Goal: Complete application form: Complete application form

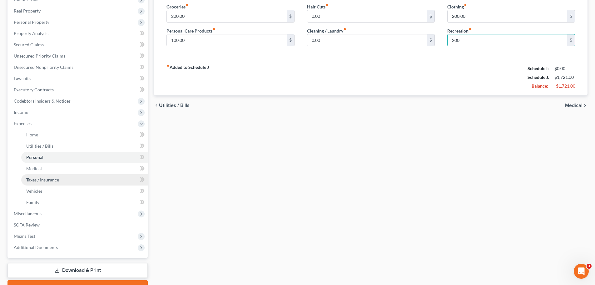
scroll to position [94, 0]
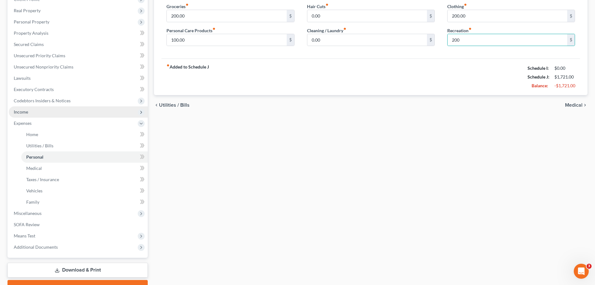
click at [24, 112] on span "Income" at bounding box center [21, 111] width 14 height 5
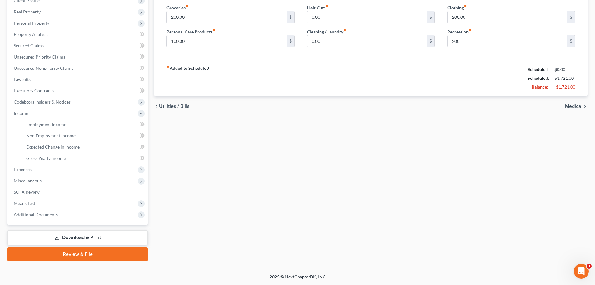
scroll to position [93, 0]
click at [48, 125] on span "Employment Income" at bounding box center [46, 124] width 40 height 5
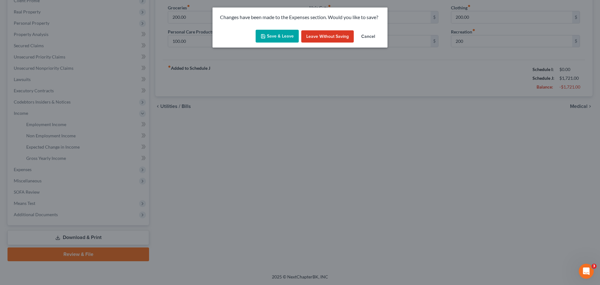
click at [277, 33] on button "Save & Leave" at bounding box center [277, 36] width 43 height 13
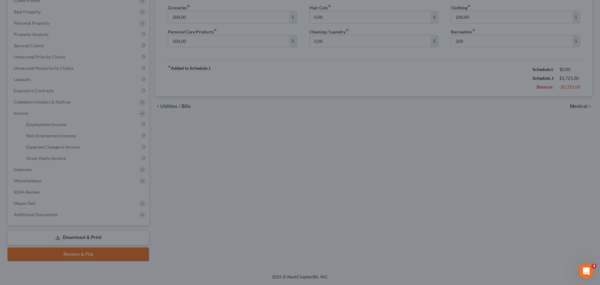
type input "200.00"
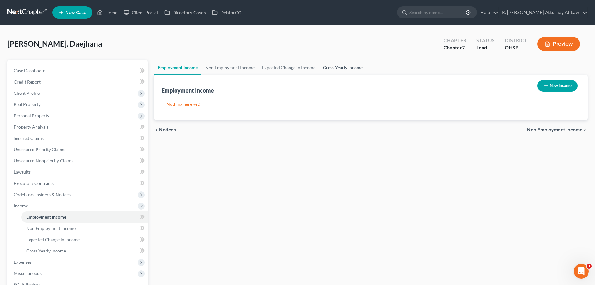
click at [332, 67] on link "Gross Yearly Income" at bounding box center [342, 67] width 47 height 15
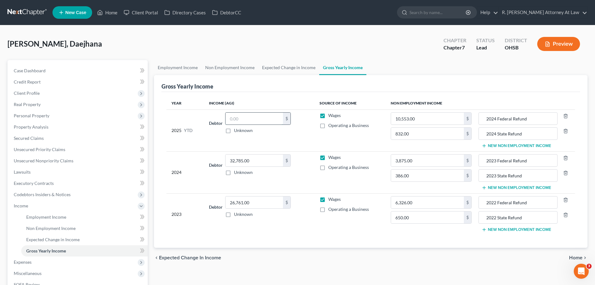
click at [251, 120] on input "text" at bounding box center [255, 119] width 58 height 12
click at [243, 117] on input "text" at bounding box center [255, 119] width 58 height 12
type input "26,523.03"
click at [165, 67] on link "Employment Income" at bounding box center [178, 67] width 48 height 15
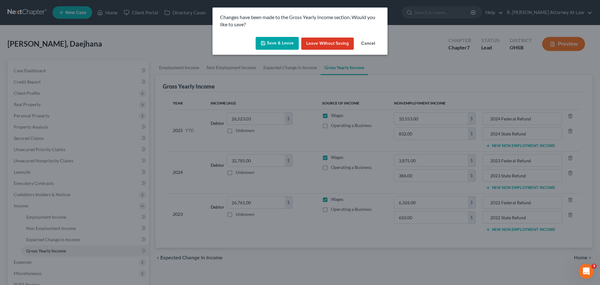
click at [277, 45] on button "Save & Leave" at bounding box center [277, 43] width 43 height 13
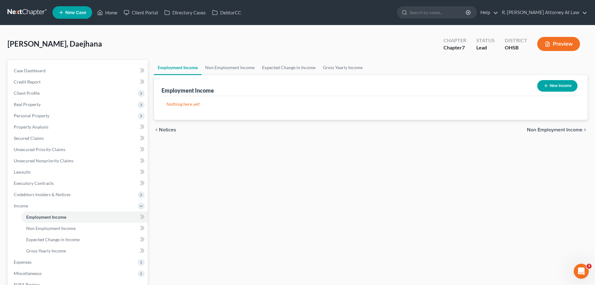
drag, startPoint x: 554, startPoint y: 84, endPoint x: 540, endPoint y: 84, distance: 14.1
click at [540, 84] on button "New Income" at bounding box center [558, 86] width 40 height 12
select select "0"
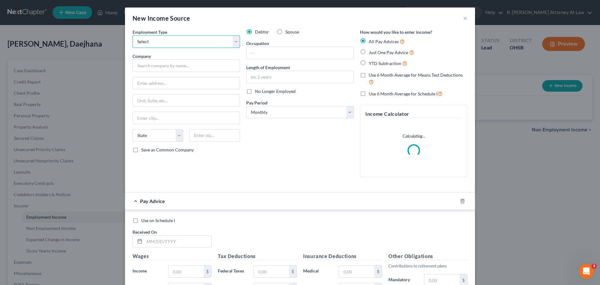
drag, startPoint x: 181, startPoint y: 43, endPoint x: 180, endPoint y: 47, distance: 3.9
click at [181, 43] on select "Select Full or [DEMOGRAPHIC_DATA] Employment Self Employment" at bounding box center [187, 41] width 108 height 13
select select "0"
click at [133, 35] on select "Select Full or [DEMOGRAPHIC_DATA] Employment Self Employment" at bounding box center [187, 41] width 108 height 13
drag, startPoint x: 363, startPoint y: 51, endPoint x: 227, endPoint y: 52, distance: 136.3
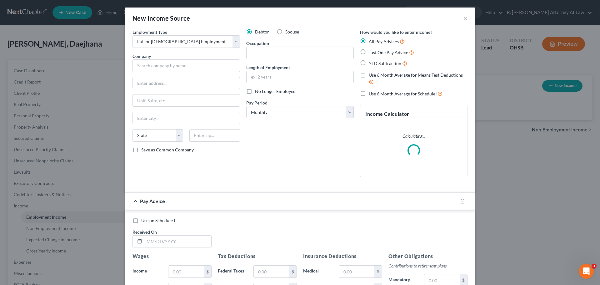
click at [369, 51] on label "Just One Pay Advice" at bounding box center [391, 52] width 45 height 7
click at [371, 51] on input "Just One Pay Advice" at bounding box center [373, 51] width 4 height 4
radio input "true"
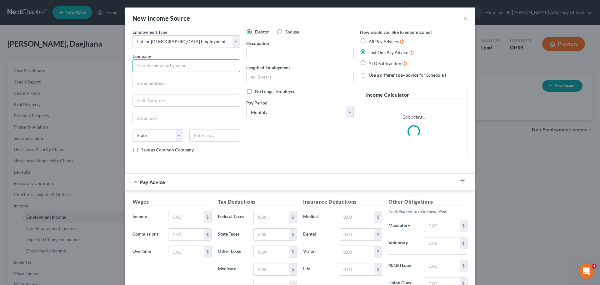
click at [179, 70] on input "text" at bounding box center [187, 65] width 108 height 13
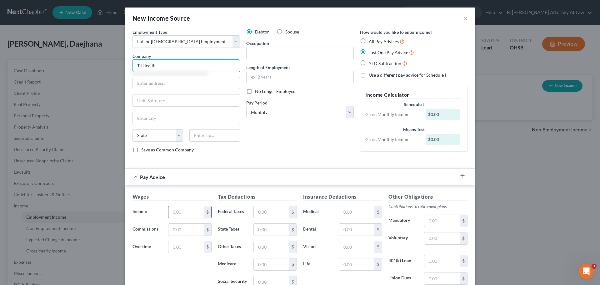
type input "TriHealth"
click at [177, 210] on input "text" at bounding box center [185, 212] width 35 height 12
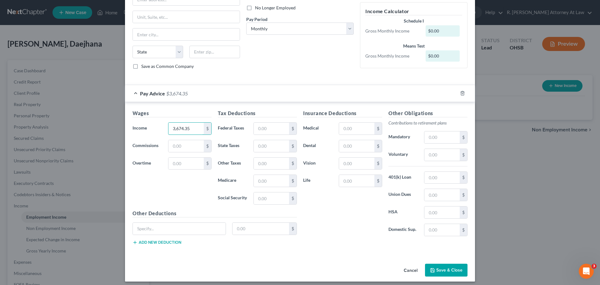
scroll to position [88, 0]
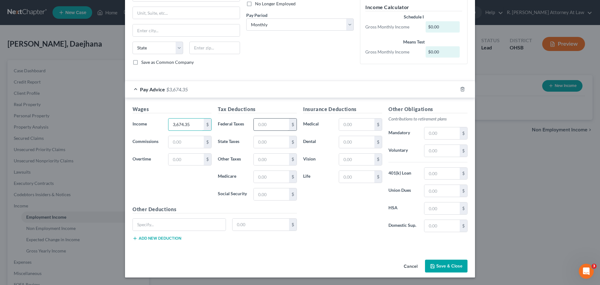
type input "3,674.35"
click at [263, 126] on input "text" at bounding box center [271, 124] width 35 height 12
type input "648.31"
drag, startPoint x: 349, startPoint y: 123, endPoint x: 362, endPoint y: 122, distance: 13.5
click at [349, 123] on input "text" at bounding box center [356, 124] width 35 height 12
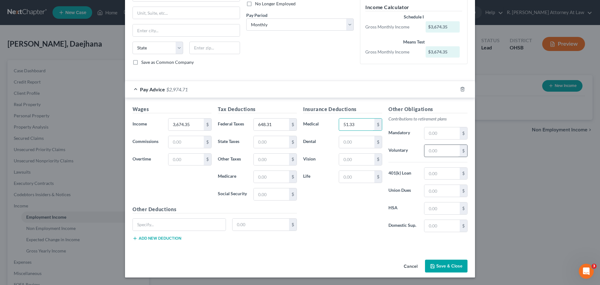
type input "51.33"
click at [437, 149] on input "text" at bounding box center [441, 151] width 35 height 12
click at [440, 153] on input "text" at bounding box center [441, 151] width 35 height 12
type input "101.87"
click at [440, 205] on input "text" at bounding box center [441, 208] width 35 height 12
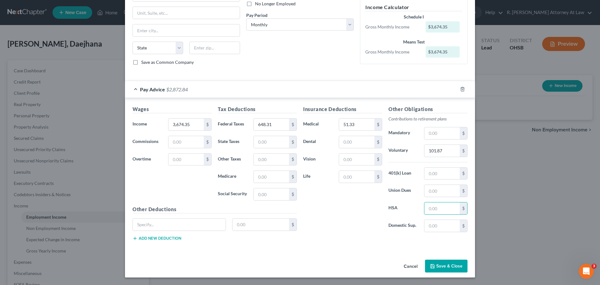
click at [351, 205] on div "Insurance Deductions Medical 51.33 $ Dental $ Vision $ Life $" at bounding box center [342, 171] width 85 height 132
click at [438, 132] on input "text" at bounding box center [441, 133] width 35 height 12
type input "108"
click at [444, 270] on button "Save & Close" at bounding box center [446, 265] width 43 height 13
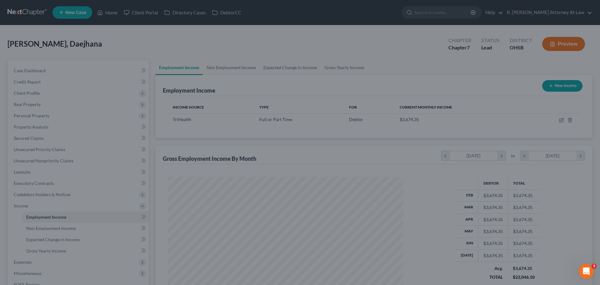
scroll to position [117, 246]
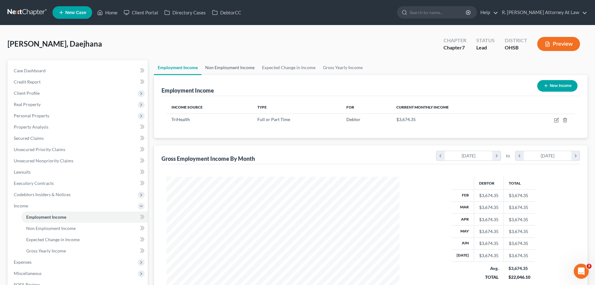
click at [241, 67] on link "Non Employment Income" at bounding box center [230, 67] width 57 height 15
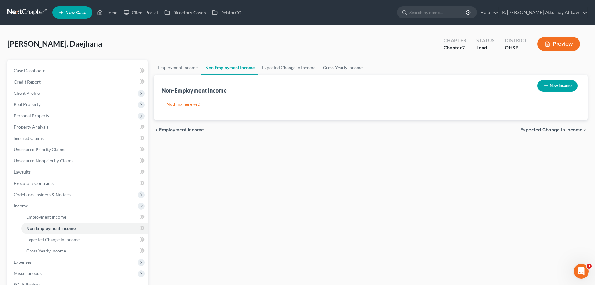
click at [556, 88] on button "New Income" at bounding box center [558, 86] width 40 height 12
select select "0"
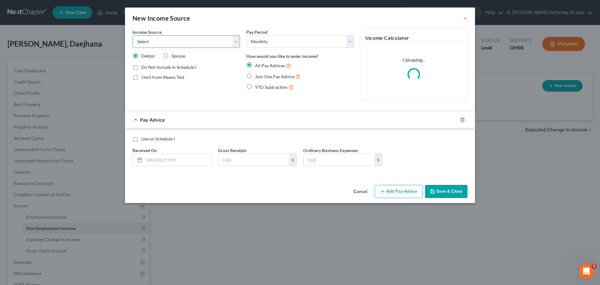
click at [176, 43] on select "Select Unemployment Disability (from employer) Pension Retirement Social Securi…" at bounding box center [187, 41] width 108 height 13
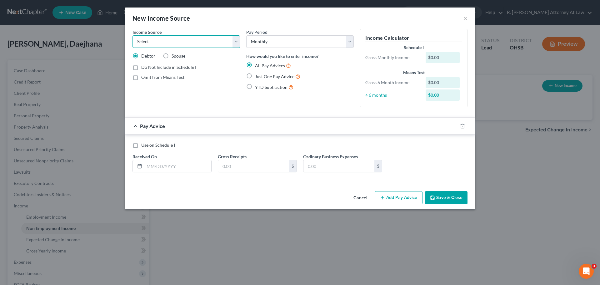
select select "7"
click at [133, 35] on select "Select Unemployment Disability (from employer) Pension Retirement Social Securi…" at bounding box center [187, 41] width 108 height 13
click at [255, 75] on label "Just One Pay Advice" at bounding box center [277, 76] width 45 height 7
click at [258, 75] on input "Just One Pay Advice" at bounding box center [260, 75] width 4 height 4
radio input "true"
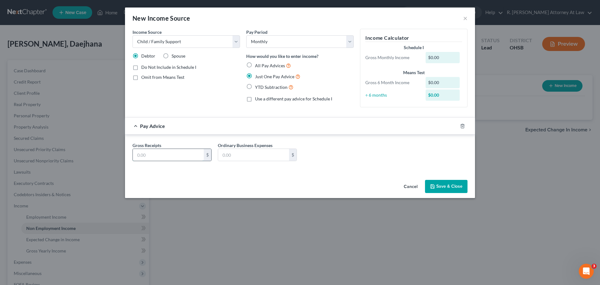
drag, startPoint x: 155, startPoint y: 158, endPoint x: 195, endPoint y: 149, distance: 40.6
click at [157, 158] on input "text" at bounding box center [168, 155] width 71 height 12
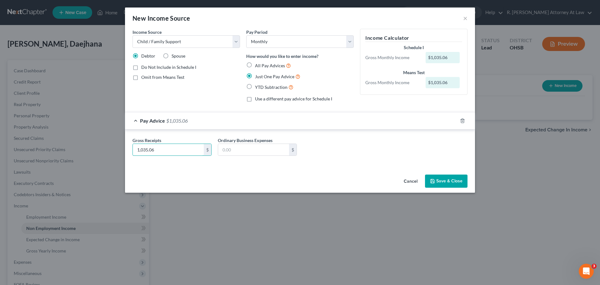
type input "1,035.06"
click at [441, 180] on button "Save & Close" at bounding box center [446, 180] width 43 height 13
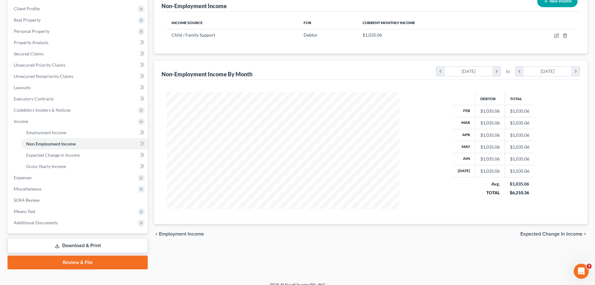
scroll to position [93, 0]
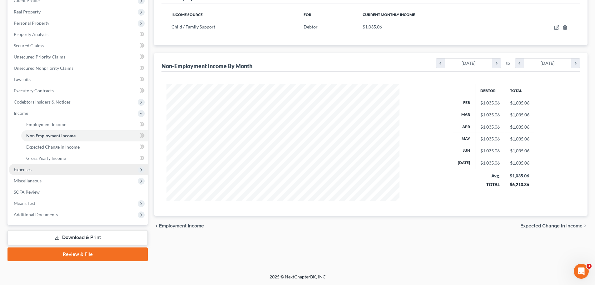
click at [23, 169] on span "Expenses" at bounding box center [23, 169] width 18 height 5
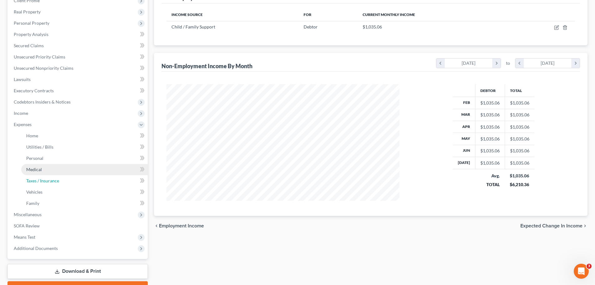
drag, startPoint x: 38, startPoint y: 176, endPoint x: 43, endPoint y: 174, distance: 5.2
click at [38, 176] on link "Taxes / Insurance" at bounding box center [84, 180] width 127 height 11
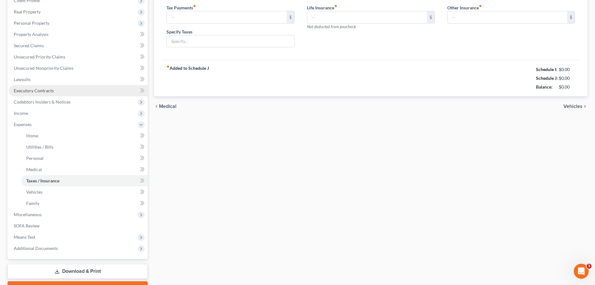
type input "0.00"
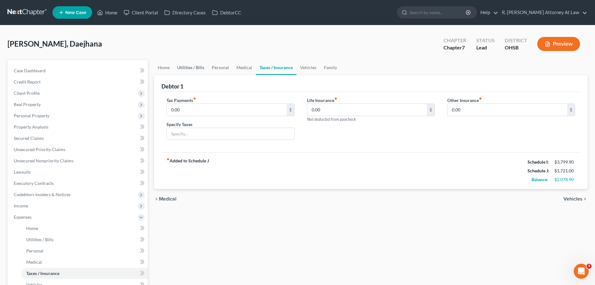
drag, startPoint x: 189, startPoint y: 69, endPoint x: 195, endPoint y: 70, distance: 6.0
click at [189, 69] on link "Utilities / Bills" at bounding box center [190, 67] width 35 height 15
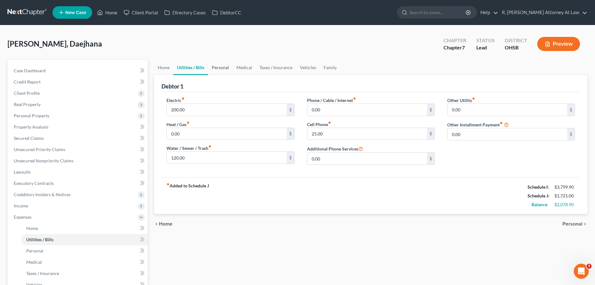
click at [229, 68] on link "Personal" at bounding box center [220, 67] width 25 height 15
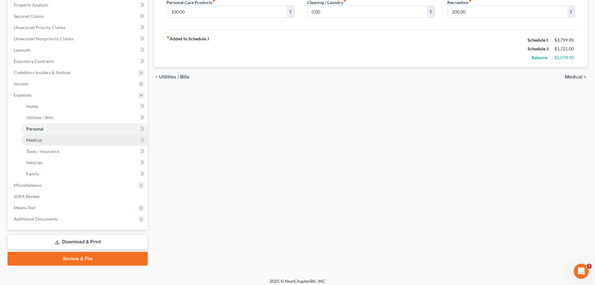
scroll to position [126, 0]
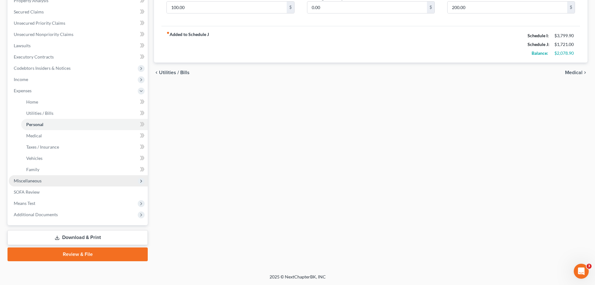
click at [37, 179] on span "Miscellaneous" at bounding box center [28, 180] width 28 height 5
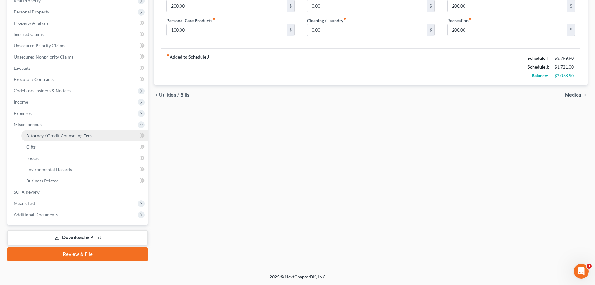
drag, startPoint x: 56, startPoint y: 138, endPoint x: 59, endPoint y: 137, distance: 4.0
click at [56, 138] on link "Attorney / Credit Counseling Fees" at bounding box center [84, 135] width 127 height 11
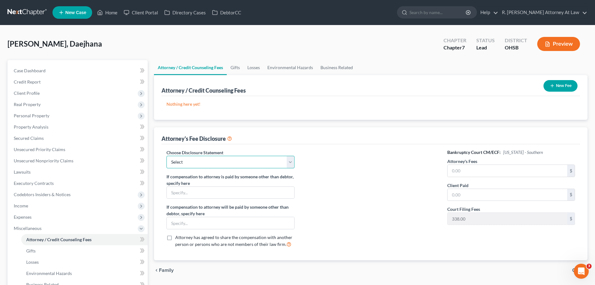
click at [254, 164] on select "Select Hourly Fee Disclosure Disclosure of Compensation of Attorney for Debtor …" at bounding box center [231, 162] width 128 height 13
drag, startPoint x: 340, startPoint y: 142, endPoint x: 455, endPoint y: 117, distance: 117.6
click at [341, 142] on div "Attorney's Fee Disclosure" at bounding box center [371, 135] width 419 height 17
click at [111, 13] on link "Home" at bounding box center [107, 12] width 27 height 11
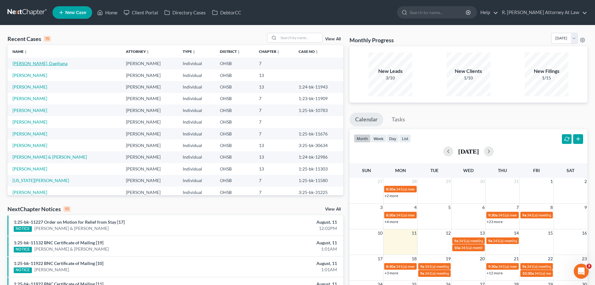
drag, startPoint x: 29, startPoint y: 65, endPoint x: 43, endPoint y: 47, distance: 22.9
click at [29, 64] on link "[PERSON_NAME], Daejhana" at bounding box center [40, 63] width 55 height 5
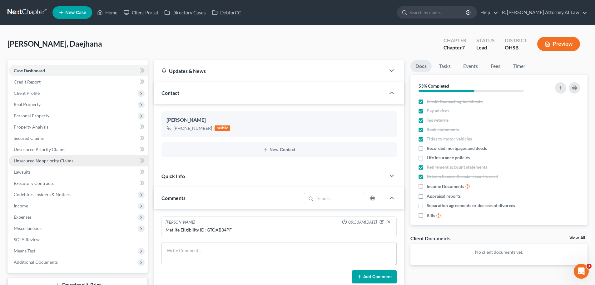
click at [37, 161] on span "Unsecured Nonpriority Claims" at bounding box center [44, 160] width 60 height 5
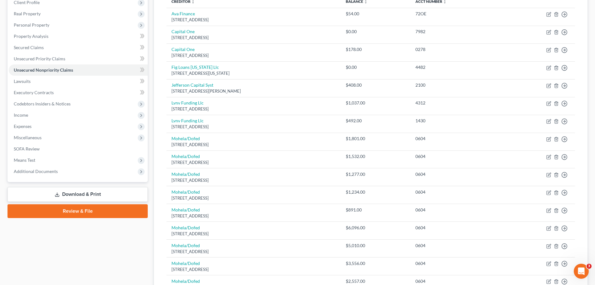
scroll to position [90, 0]
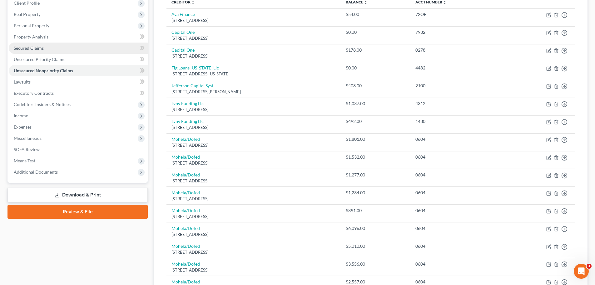
click at [28, 45] on link "Secured Claims" at bounding box center [78, 48] width 139 height 11
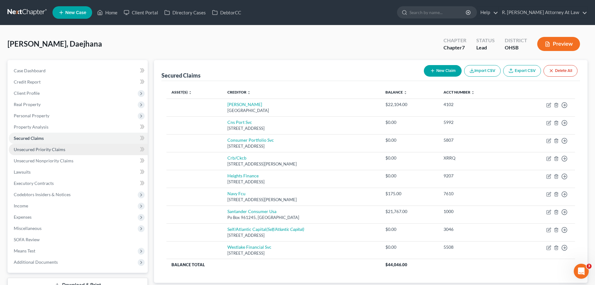
click at [45, 153] on link "Unsecured Priority Claims" at bounding box center [78, 149] width 139 height 11
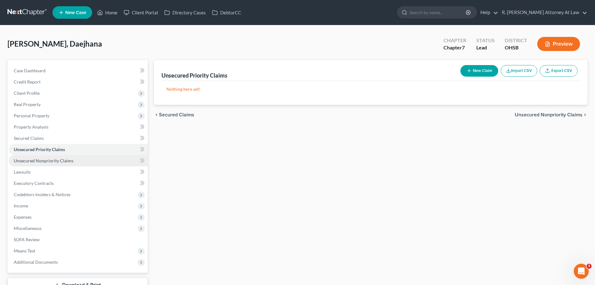
click at [54, 158] on span "Unsecured Nonpriority Claims" at bounding box center [44, 160] width 60 height 5
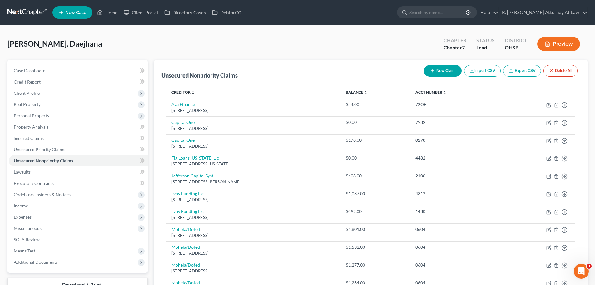
click at [444, 67] on button "New Claim" at bounding box center [443, 71] width 38 height 12
select select "0"
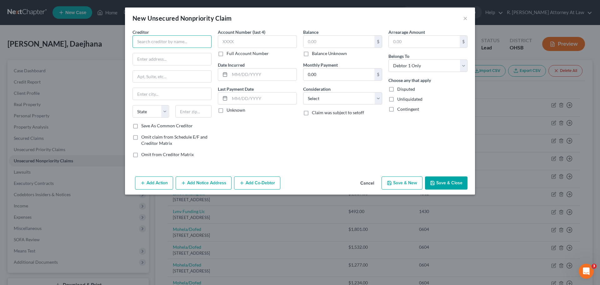
click at [168, 43] on input "text" at bounding box center [172, 41] width 79 height 13
type input "HS Financial Group"
type input "[STREET_ADDRESS]"
type input "44135"
type input "[GEOGRAPHIC_DATA]"
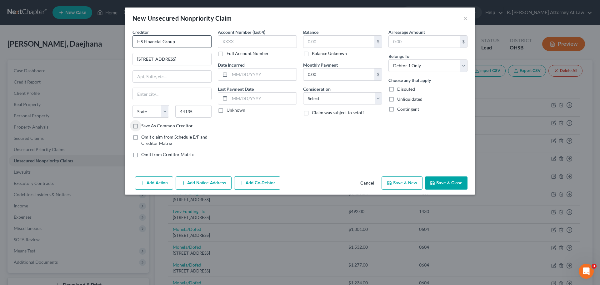
select select "36"
click at [141, 127] on label "Save As Common Creditor" at bounding box center [167, 126] width 52 height 6
click at [144, 127] on input "Save As Common Creditor" at bounding box center [146, 125] width 4 height 4
checkbox input "true"
drag, startPoint x: 307, startPoint y: 42, endPoint x: 318, endPoint y: 40, distance: 11.8
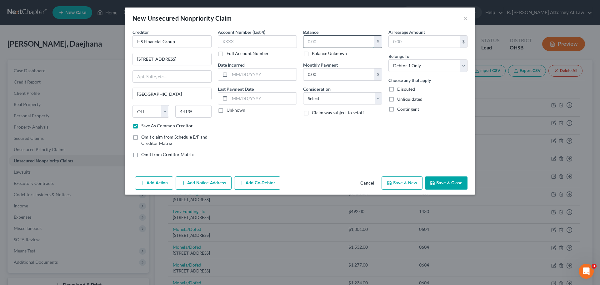
click at [309, 41] on input "text" at bounding box center [339, 42] width 71 height 12
type input "12,771.04"
click at [188, 185] on button "Add Notice Address" at bounding box center [204, 182] width 56 height 13
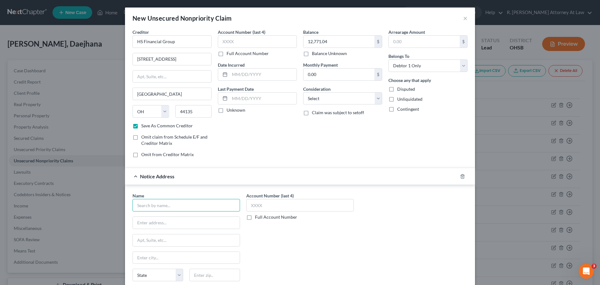
drag, startPoint x: 157, startPoint y: 202, endPoint x: 167, endPoint y: 186, distance: 18.9
click at [158, 200] on input "text" at bounding box center [187, 205] width 108 height 13
type input "L"
type input "Law Office of [PERSON_NAME]"
type input "[STREET_ADDRESS]"
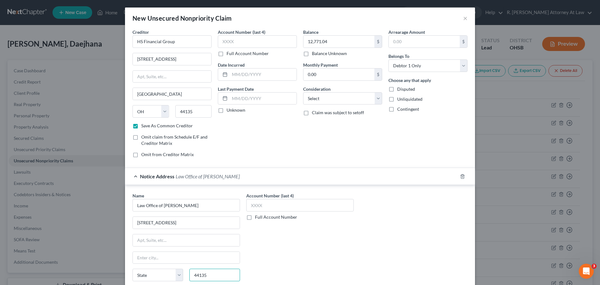
type input "44135"
type input "[GEOGRAPHIC_DATA]"
select select "36"
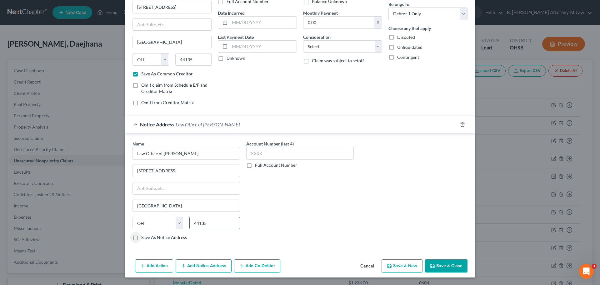
drag, startPoint x: 133, startPoint y: 237, endPoint x: 202, endPoint y: 223, distance: 69.8
click at [141, 238] on label "Save As Notice Address" at bounding box center [164, 237] width 46 height 6
click at [144, 238] on input "Save As Notice Address" at bounding box center [146, 236] width 4 height 4
checkbox input "true"
click at [193, 267] on button "Add Notice Address" at bounding box center [204, 265] width 56 height 13
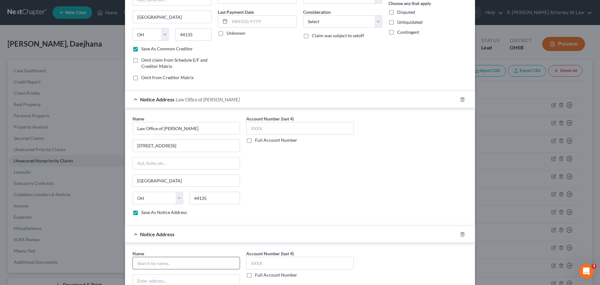
scroll to position [146, 0]
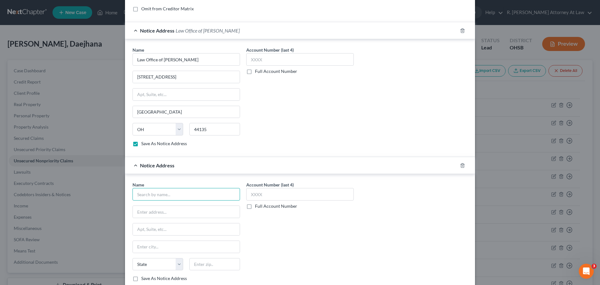
click at [170, 195] on input "text" at bounding box center [187, 194] width 108 height 13
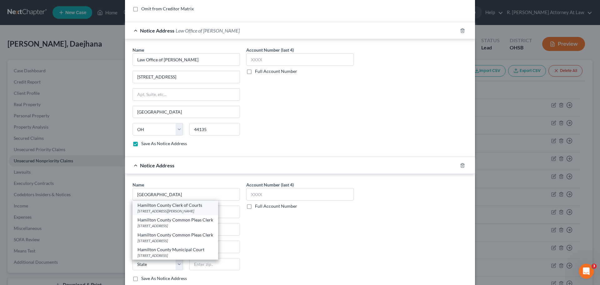
click at [197, 208] on div "[STREET_ADDRESS][PERSON_NAME]" at bounding box center [176, 210] width 76 height 5
type input "Hamilton County Clerk of Courts"
type input "[STREET_ADDRESS]"
type input "Miamiview Apartments [PERSON_NAME][GEOGRAPHIC_DATA]"
type input "[GEOGRAPHIC_DATA]"
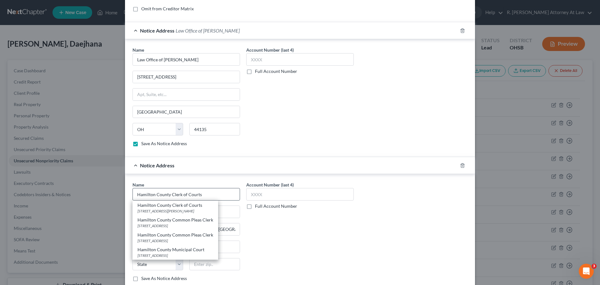
select select "36"
type input "45202"
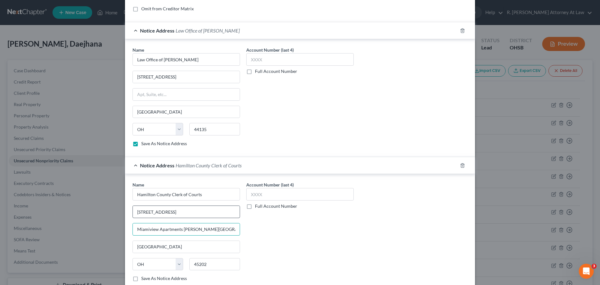
drag, startPoint x: 199, startPoint y: 229, endPoint x: 179, endPoint y: 212, distance: 26.5
click at [134, 230] on input "Miamiview Apartments [PERSON_NAME][GEOGRAPHIC_DATA]" at bounding box center [186, 229] width 107 height 12
type input "HS Financial Group vs [PERSON_NAME]"
click at [255, 207] on label "Full Account Number" at bounding box center [276, 206] width 42 height 6
click at [258, 207] on input "Full Account Number" at bounding box center [260, 205] width 4 height 4
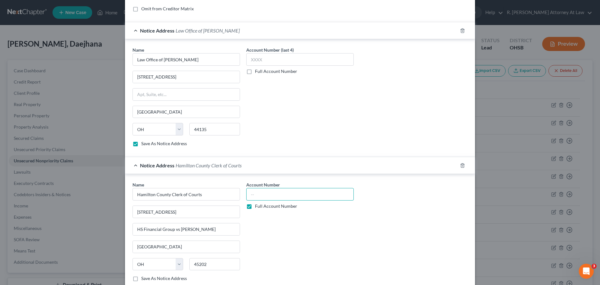
click at [269, 191] on input "text" at bounding box center [300, 194] width 108 height 13
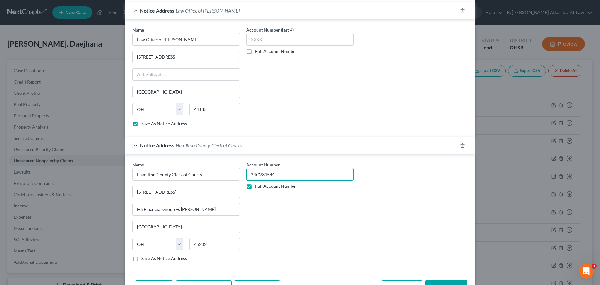
scroll to position [187, 0]
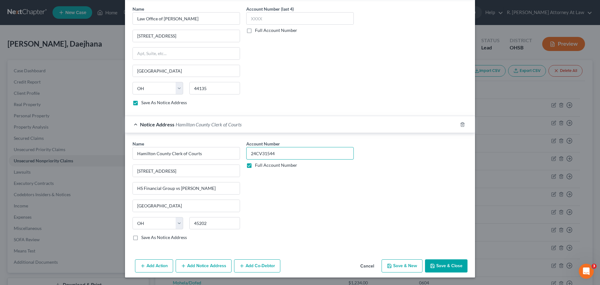
type input "24CV31544"
drag, startPoint x: 437, startPoint y: 261, endPoint x: 277, endPoint y: 203, distance: 169.8
click at [437, 262] on button "Save & Close" at bounding box center [446, 265] width 43 height 13
checkbox input "false"
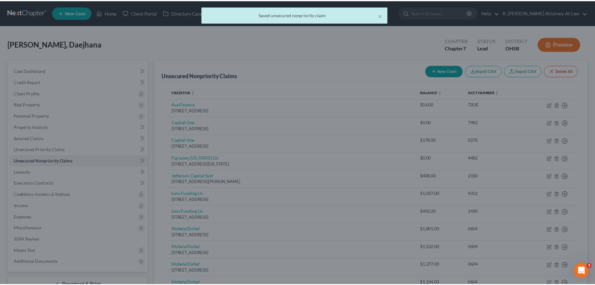
scroll to position [0, 0]
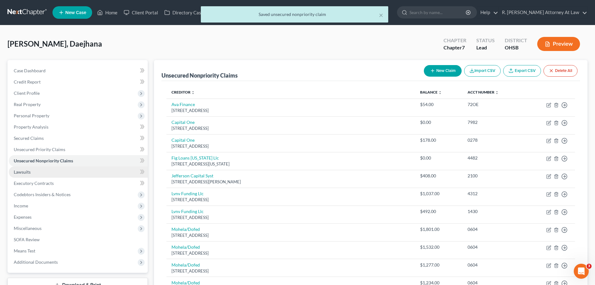
click at [24, 173] on span "Lawsuits" at bounding box center [22, 171] width 17 height 5
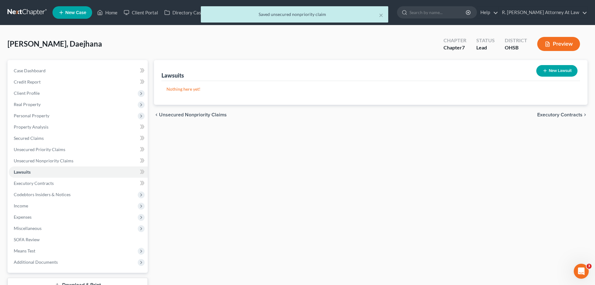
click at [550, 75] on button "New Lawsuit" at bounding box center [557, 71] width 41 height 12
select select "0"
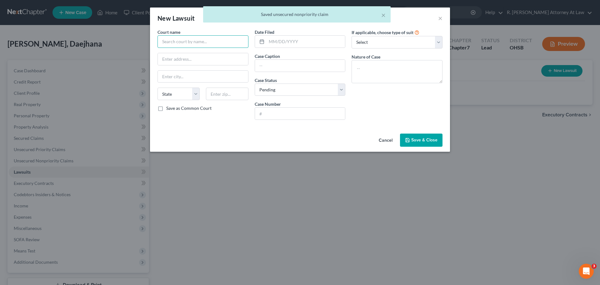
click at [198, 47] on input "text" at bounding box center [203, 41] width 91 height 13
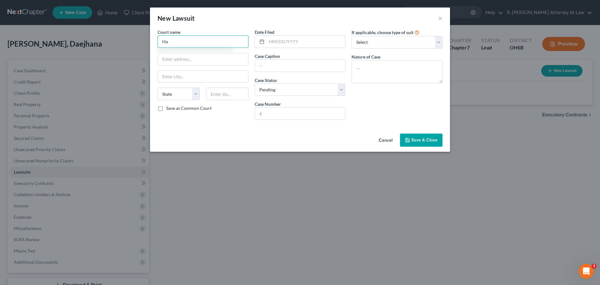
type input "H"
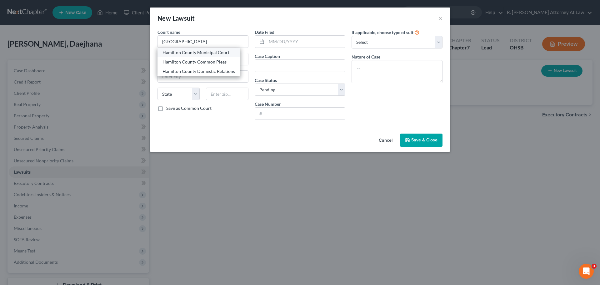
click at [215, 51] on div "Hamilton County Municipal Court" at bounding box center [199, 52] width 73 height 6
type input "Hamilton County Municipal Court"
type input "[STREET_ADDRESS]"
type input "[GEOGRAPHIC_DATA]"
select select "36"
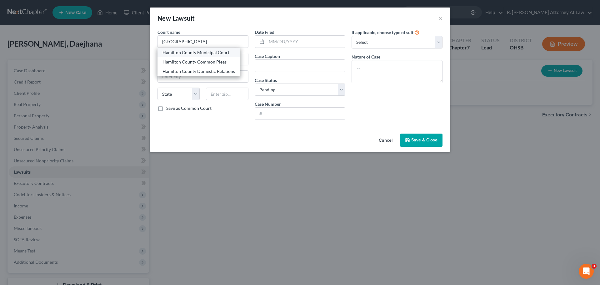
type input "45202"
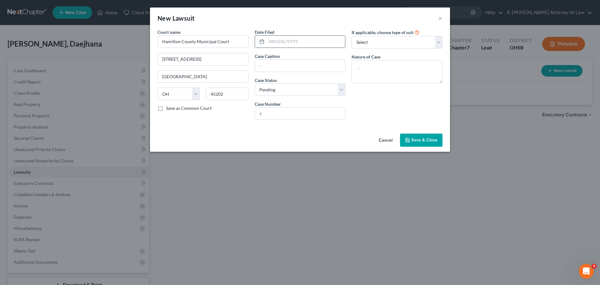
click at [281, 41] on input "text" at bounding box center [306, 42] width 79 height 12
type input "[DATE]"
click at [270, 65] on input "text" at bounding box center [300, 66] width 90 height 12
type input "HS Financial vs [PERSON_NAME]"
type input "24cv31544"
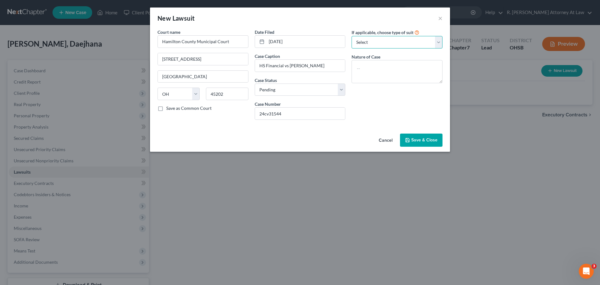
drag, startPoint x: 365, startPoint y: 36, endPoint x: 364, endPoint y: 48, distance: 12.0
click at [364, 37] on select "Select Repossession Garnishment Foreclosure Attached, Seized, Or Levied Other" at bounding box center [397, 42] width 91 height 13
select select "1"
click at [352, 36] on select "Select Repossession Garnishment Foreclosure Attached, Seized, Or Levied Other" at bounding box center [397, 42] width 91 height 13
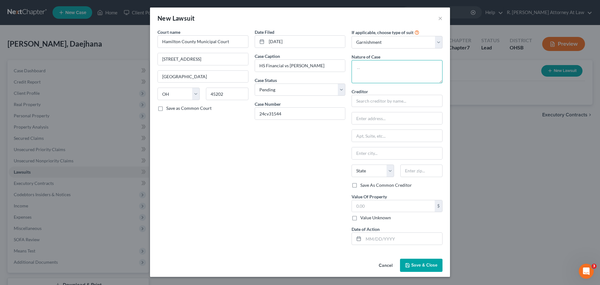
click at [381, 72] on textarea at bounding box center [397, 71] width 91 height 23
type textarea "Complaint"
type input "HS Financial Group LLC"
click at [383, 118] on input "text" at bounding box center [397, 118] width 90 height 12
type input "[STREET_ADDRESS]"
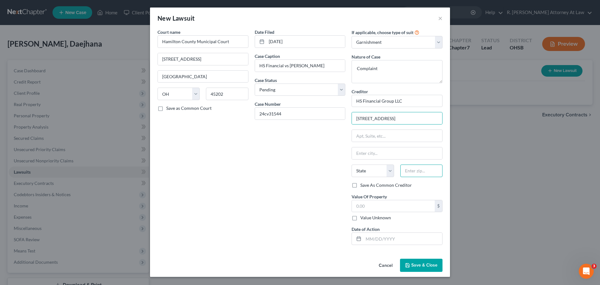
click at [415, 167] on input "text" at bounding box center [421, 170] width 42 height 13
type input "44135"
type input "[GEOGRAPHIC_DATA]"
select select "36"
click at [391, 207] on input "text" at bounding box center [393, 206] width 83 height 12
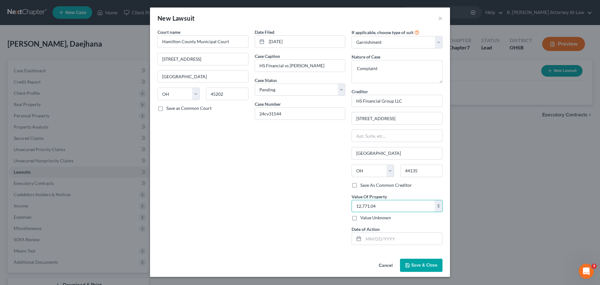
type input "12,771.04"
click at [415, 260] on button "Save & Close" at bounding box center [421, 264] width 43 height 13
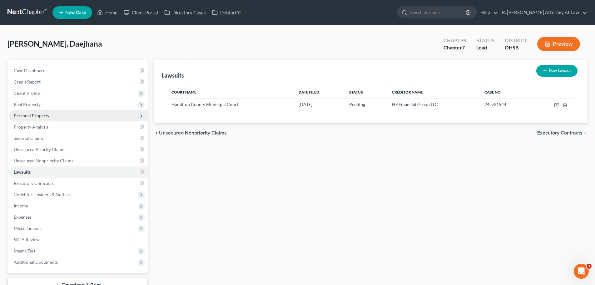
click at [32, 120] on span "Personal Property" at bounding box center [78, 115] width 139 height 11
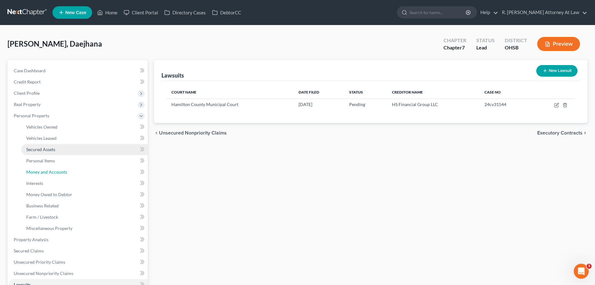
drag, startPoint x: 58, startPoint y: 168, endPoint x: 73, endPoint y: 150, distance: 23.3
click at [58, 168] on link "Money and Accounts" at bounding box center [84, 171] width 127 height 11
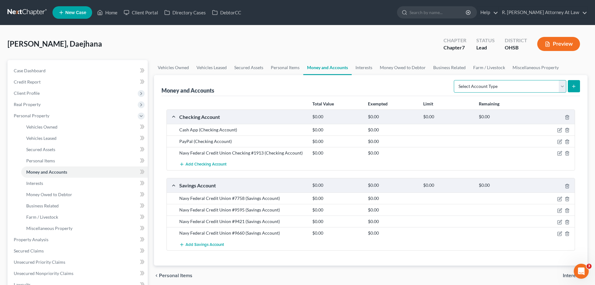
click at [479, 84] on select "Select Account Type Brokerage Cash on Hand Certificates of Deposit Checking Acc…" at bounding box center [510, 86] width 113 height 13
click at [408, 67] on link "Money Owed to Debtor" at bounding box center [402, 67] width 53 height 15
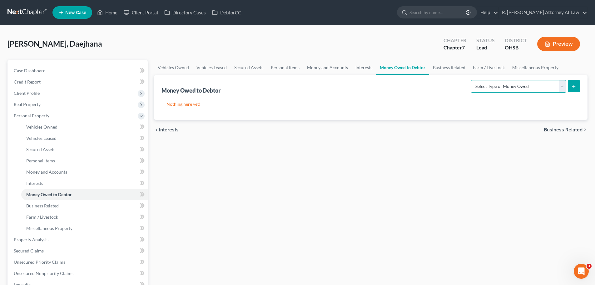
click at [507, 88] on select "Select Type of Money Owed Accounts Receivable Alimony Child Support Claims Agai…" at bounding box center [519, 86] width 96 height 13
drag, startPoint x: 298, startPoint y: 56, endPoint x: 293, endPoint y: 56, distance: 4.4
click at [298, 56] on div "[PERSON_NAME], Daejhana Upgraded Chapter Chapter 7 Status Lead District [GEOGRA…" at bounding box center [298, 46] width 580 height 27
drag, startPoint x: 99, startPoint y: 17, endPoint x: 38, endPoint y: 16, distance: 61.3
click at [100, 17] on link "Home" at bounding box center [107, 12] width 27 height 11
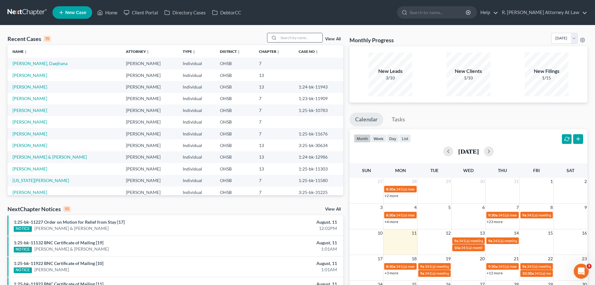
drag, startPoint x: 267, startPoint y: 33, endPoint x: 289, endPoint y: 39, distance: 23.0
click at [267, 34] on div "Recent Cases 15 View All" at bounding box center [176, 39] width 336 height 12
click at [294, 40] on input "search" at bounding box center [301, 37] width 44 height 9
type input "[PERSON_NAME]"
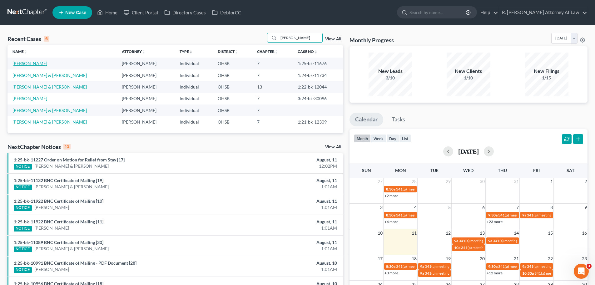
click at [33, 61] on link "[PERSON_NAME]" at bounding box center [30, 63] width 35 height 5
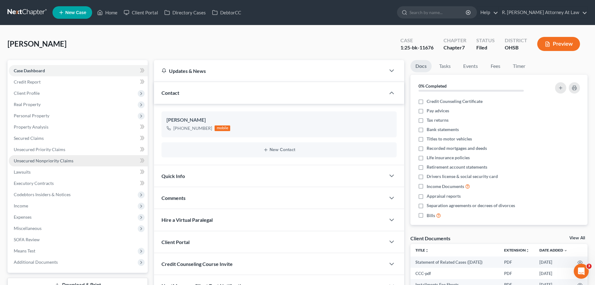
click at [39, 114] on span "Personal Property" at bounding box center [32, 115] width 36 height 5
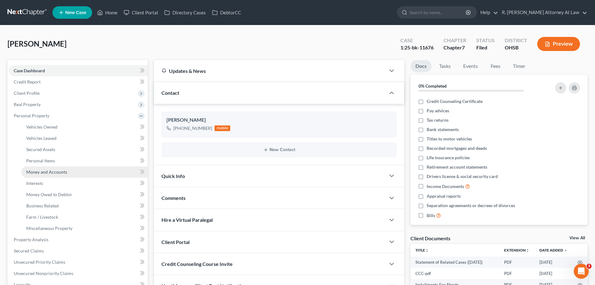
click at [56, 173] on span "Money and Accounts" at bounding box center [46, 171] width 41 height 5
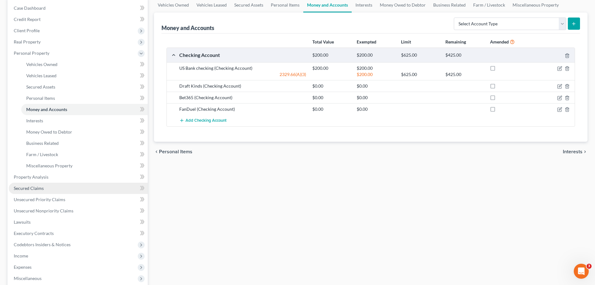
click at [27, 187] on span "Secured Claims" at bounding box center [29, 187] width 30 height 5
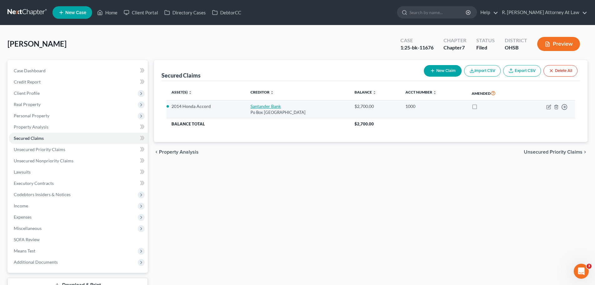
click at [274, 105] on link "Santander Bank" at bounding box center [266, 105] width 30 height 5
select select "45"
select select "11"
select select "2"
select select "0"
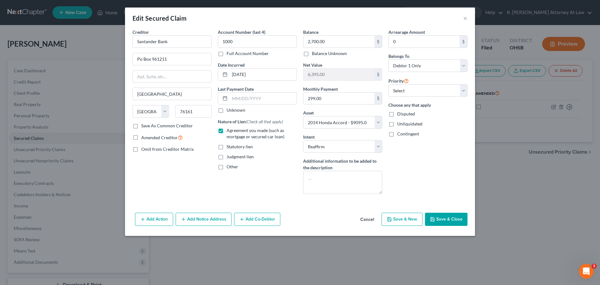
click at [462, 20] on div "Edit Secured Claim ×" at bounding box center [300, 18] width 350 height 21
drag, startPoint x: 464, startPoint y: 15, endPoint x: 406, endPoint y: 0, distance: 59.4
click at [463, 15] on div "Edit Secured Claim ×" at bounding box center [300, 18] width 350 height 21
click at [462, 20] on div "Edit Secured Claim ×" at bounding box center [300, 18] width 350 height 21
click at [465, 17] on button "×" at bounding box center [465, 18] width 4 height 8
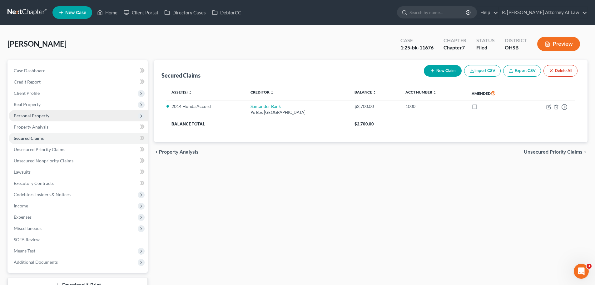
click at [31, 117] on span "Personal Property" at bounding box center [32, 115] width 36 height 5
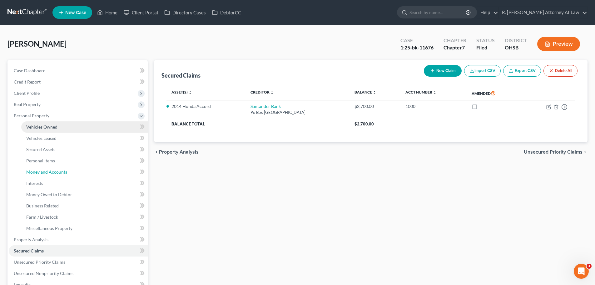
drag, startPoint x: 54, startPoint y: 170, endPoint x: 128, endPoint y: 126, distance: 86.7
click at [54, 170] on span "Money and Accounts" at bounding box center [46, 171] width 41 height 5
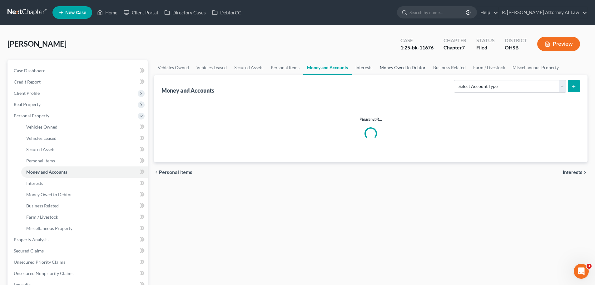
click at [412, 69] on link "Money Owed to Debtor" at bounding box center [402, 67] width 53 height 15
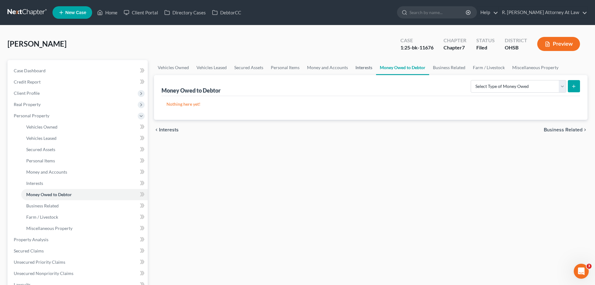
click at [368, 65] on link "Interests" at bounding box center [364, 67] width 24 height 15
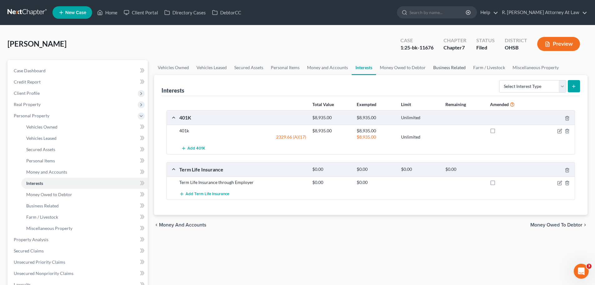
click at [450, 66] on link "Business Related" at bounding box center [450, 67] width 40 height 15
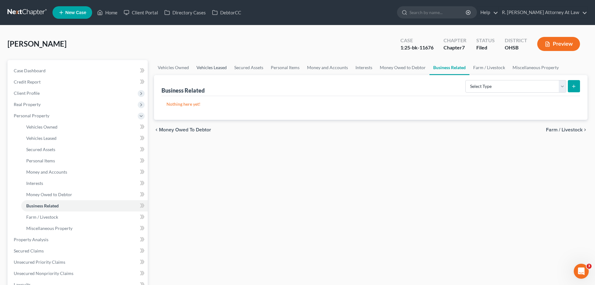
click at [215, 67] on link "Vehicles Leased" at bounding box center [212, 67] width 38 height 15
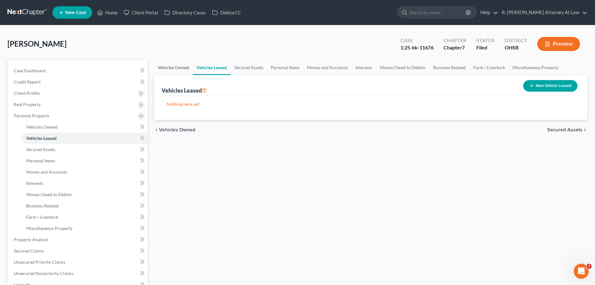
click at [176, 67] on link "Vehicles Owned" at bounding box center [173, 67] width 39 height 15
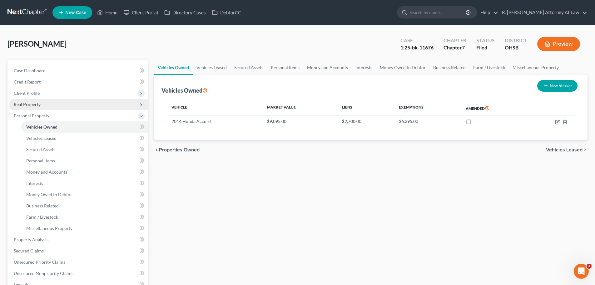
click at [29, 106] on span "Real Property" at bounding box center [27, 104] width 27 height 5
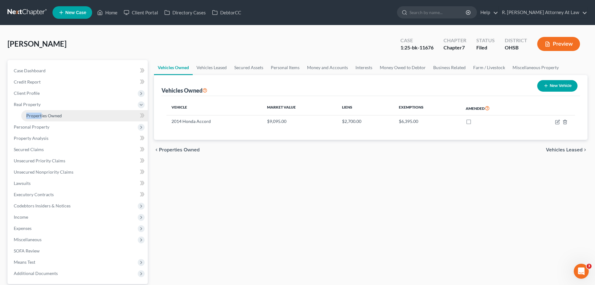
click at [41, 113] on li "Real Property Properties Owned Properties Owned or Leased" at bounding box center [78, 110] width 139 height 23
drag, startPoint x: 41, startPoint y: 114, endPoint x: 52, endPoint y: 114, distance: 10.3
click at [42, 114] on span "Properties Owned" at bounding box center [44, 115] width 36 height 5
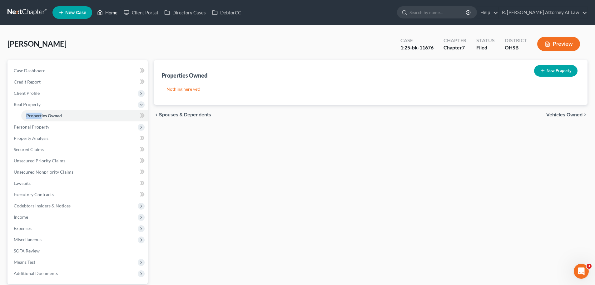
click at [108, 16] on link "Home" at bounding box center [107, 12] width 27 height 11
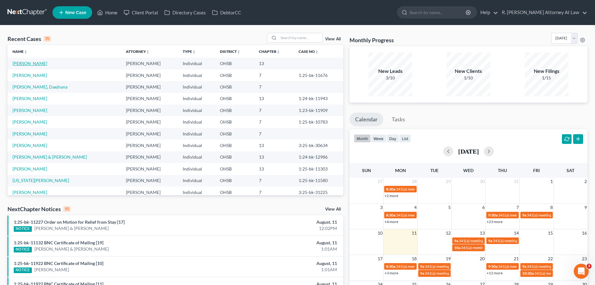
click at [33, 65] on link "[PERSON_NAME]" at bounding box center [30, 63] width 35 height 5
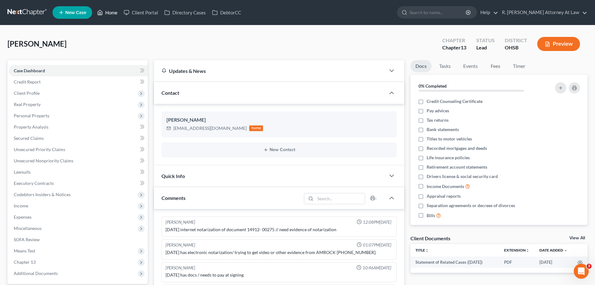
scroll to position [121, 0]
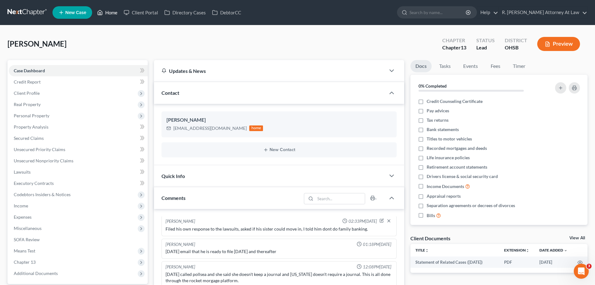
click at [100, 13] on icon at bounding box center [100, 13] width 6 height 8
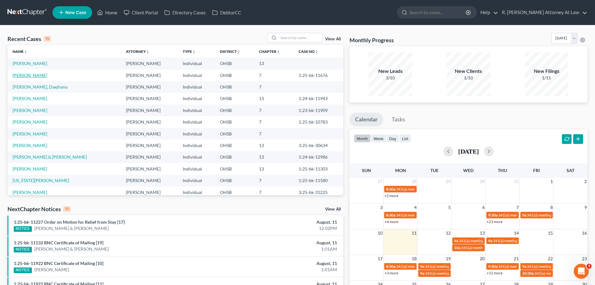
click at [45, 76] on link "[PERSON_NAME]" at bounding box center [30, 75] width 35 height 5
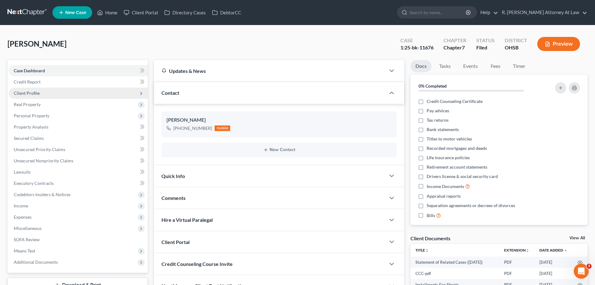
click at [23, 93] on span "Client Profile" at bounding box center [27, 92] width 26 height 5
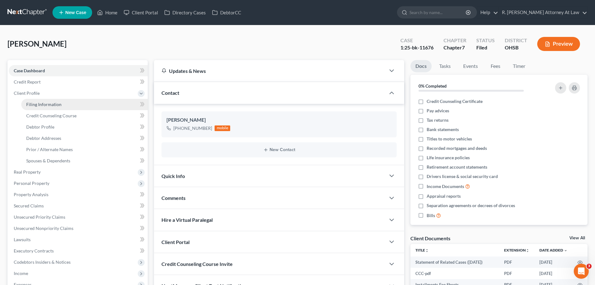
click at [42, 103] on span "Filing Information" at bounding box center [43, 104] width 35 height 5
select select "1"
select select "0"
select select "62"
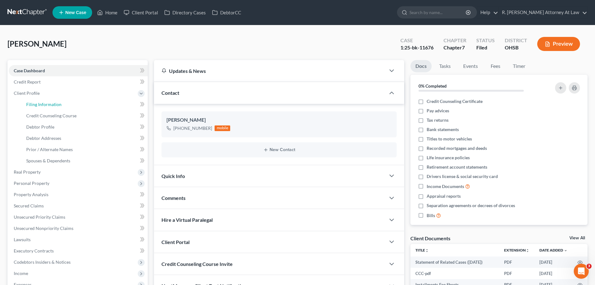
select select "0"
select select "36"
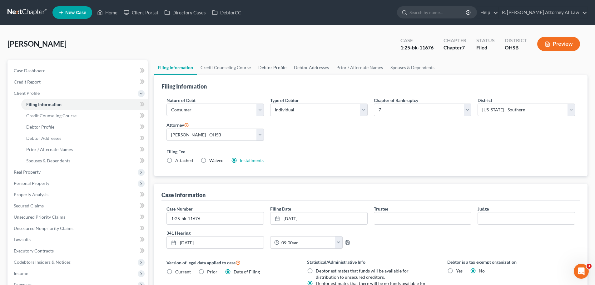
click at [276, 68] on link "Debtor Profile" at bounding box center [273, 67] width 36 height 15
select select "0"
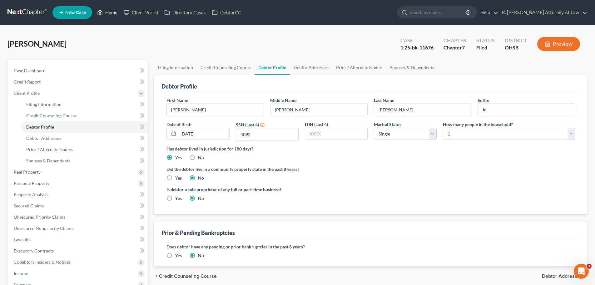
click at [113, 13] on link "Home" at bounding box center [107, 12] width 27 height 11
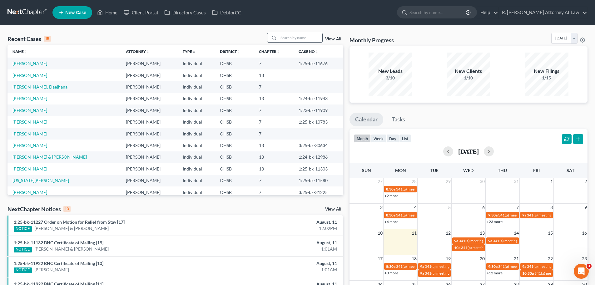
click at [299, 38] on input "search" at bounding box center [301, 37] width 44 height 9
type input "[PERSON_NAME]"
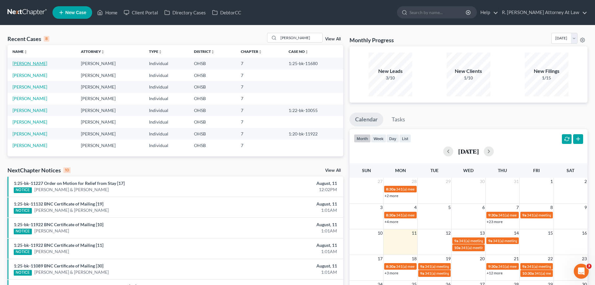
click at [23, 66] on link "[PERSON_NAME]" at bounding box center [30, 63] width 35 height 5
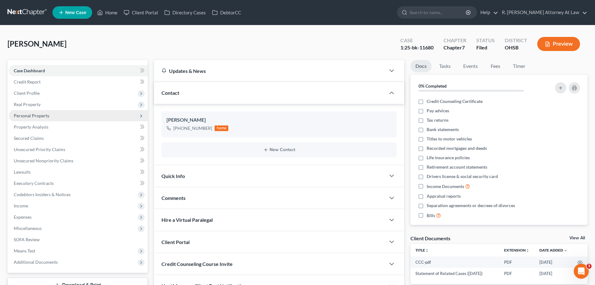
click at [33, 117] on span "Personal Property" at bounding box center [32, 115] width 36 height 5
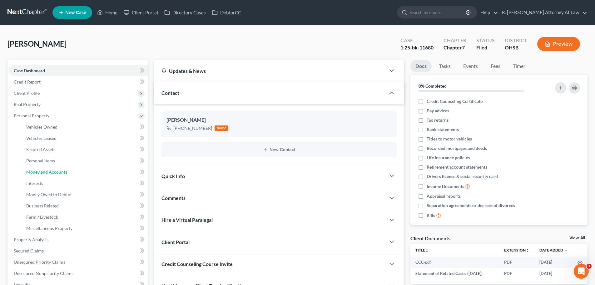
drag, startPoint x: 48, startPoint y: 172, endPoint x: 193, endPoint y: 143, distance: 148.0
click at [49, 172] on span "Money and Accounts" at bounding box center [46, 171] width 41 height 5
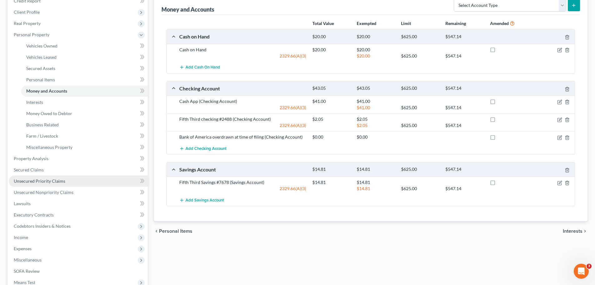
scroll to position [94, 0]
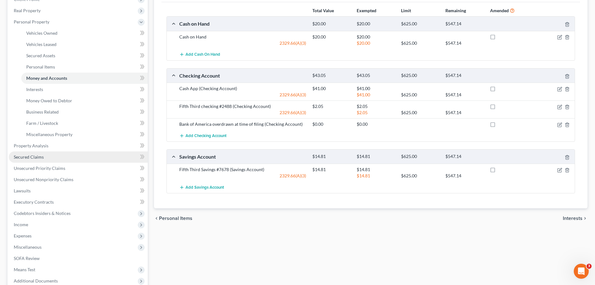
click at [25, 156] on span "Secured Claims" at bounding box center [29, 156] width 30 height 5
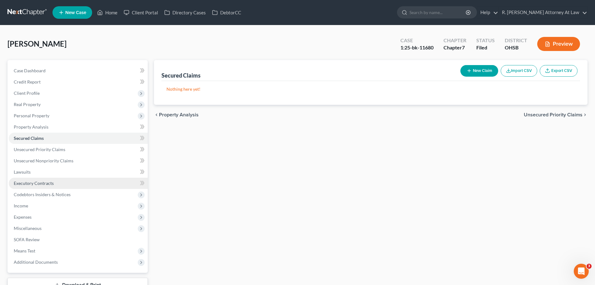
click at [33, 186] on link "Executory Contracts" at bounding box center [78, 183] width 139 height 11
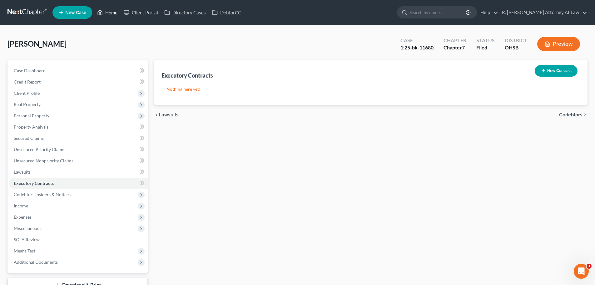
click at [100, 16] on icon at bounding box center [100, 13] width 6 height 8
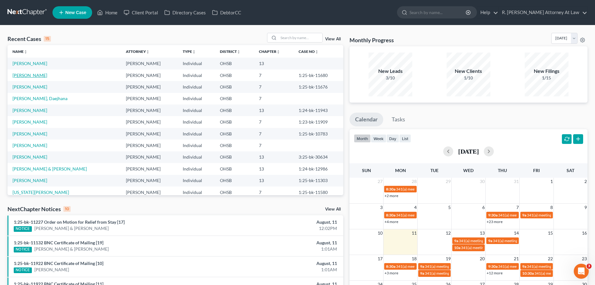
click at [33, 75] on link "[PERSON_NAME]" at bounding box center [30, 75] width 35 height 5
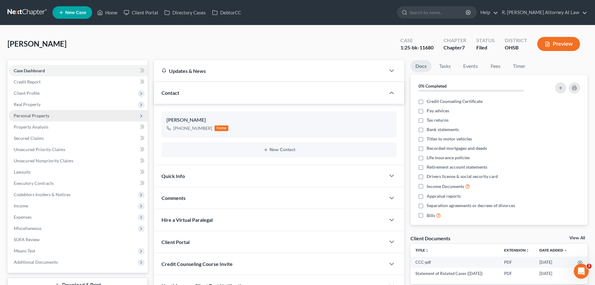
click at [28, 117] on span "Personal Property" at bounding box center [32, 115] width 36 height 5
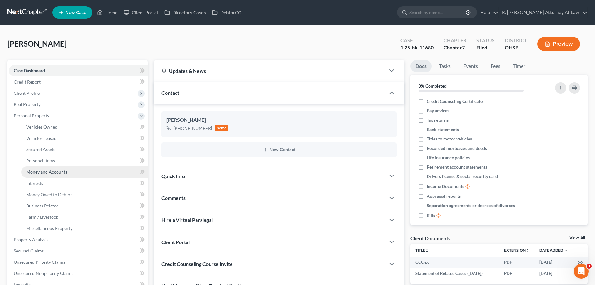
click at [48, 175] on link "Money and Accounts" at bounding box center [84, 171] width 127 height 11
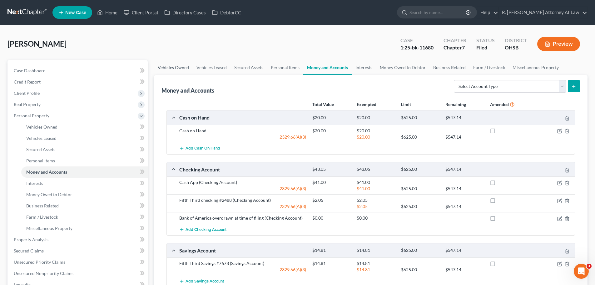
click at [181, 67] on link "Vehicles Owned" at bounding box center [173, 67] width 39 height 15
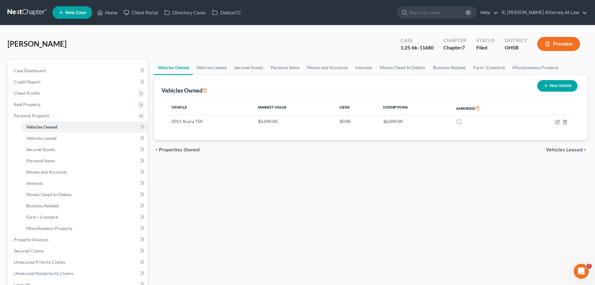
drag, startPoint x: 352, startPoint y: 47, endPoint x: 399, endPoint y: 0, distance: 66.5
click at [352, 44] on div "[PERSON_NAME] Upgraded Case 1:25-bk-11680 Chapter Chapter 7 Status Filed Distri…" at bounding box center [298, 46] width 580 height 27
click at [109, 16] on link "Home" at bounding box center [107, 12] width 27 height 11
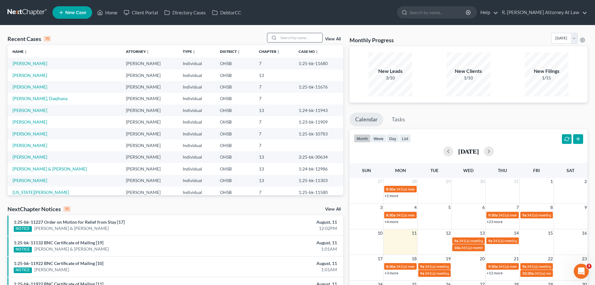
drag, startPoint x: 293, startPoint y: 37, endPoint x: 299, endPoint y: 29, distance: 10.0
click at [294, 37] on input "search" at bounding box center [301, 37] width 44 height 9
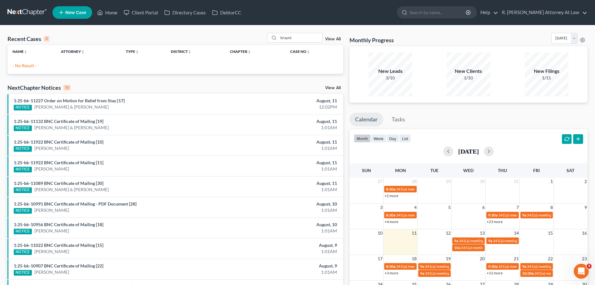
drag, startPoint x: 302, startPoint y: 32, endPoint x: 268, endPoint y: 38, distance: 35.2
click at [266, 38] on div "Recent Cases 0 braynt View All Name unfold_more expand_more expand_less Attorne…" at bounding box center [297, 187] width 595 height 324
drag, startPoint x: 296, startPoint y: 39, endPoint x: 280, endPoint y: 41, distance: 16.3
click at [280, 41] on input "braynt" at bounding box center [301, 37] width 44 height 9
type input "[PERSON_NAME]"
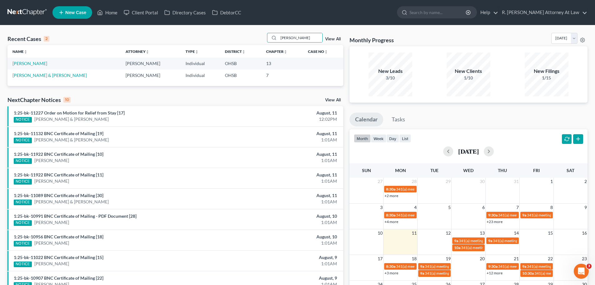
click at [39, 64] on td "[PERSON_NAME]" at bounding box center [64, 64] width 113 height 12
click at [33, 64] on link "[PERSON_NAME]" at bounding box center [30, 63] width 35 height 5
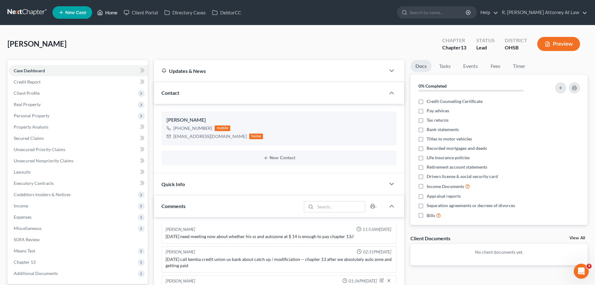
click at [106, 14] on link "Home" at bounding box center [107, 12] width 27 height 11
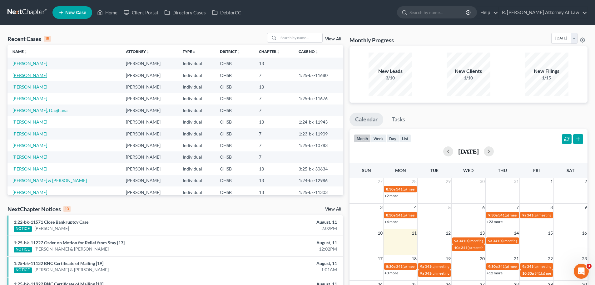
click at [27, 76] on link "[PERSON_NAME]" at bounding box center [30, 75] width 35 height 5
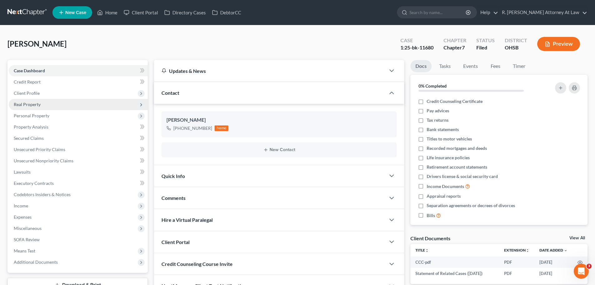
click at [25, 103] on span "Real Property" at bounding box center [27, 104] width 27 height 5
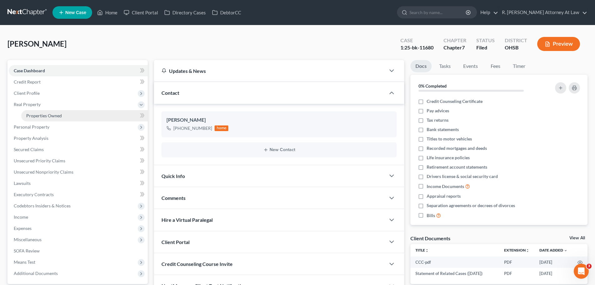
click at [42, 115] on span "Properties Owned" at bounding box center [44, 115] width 36 height 5
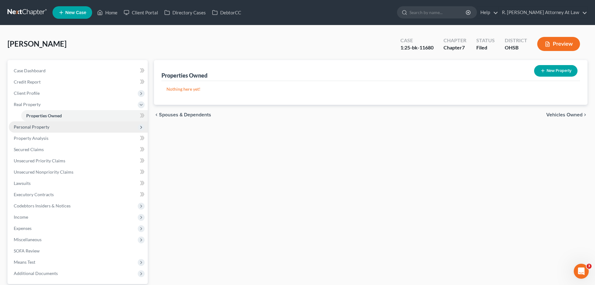
click at [33, 125] on span "Personal Property" at bounding box center [32, 126] width 36 height 5
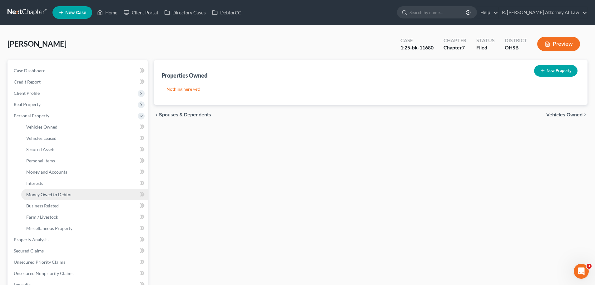
click at [51, 196] on span "Money Owed to Debtor" at bounding box center [49, 194] width 46 height 5
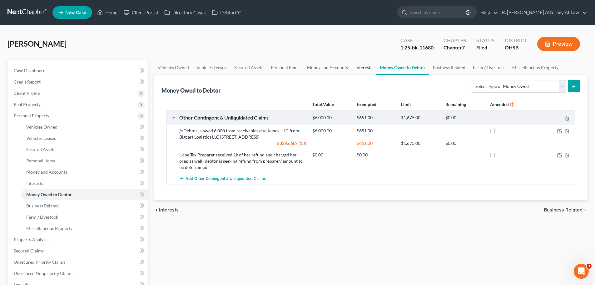
click at [363, 69] on link "Interests" at bounding box center [364, 67] width 24 height 15
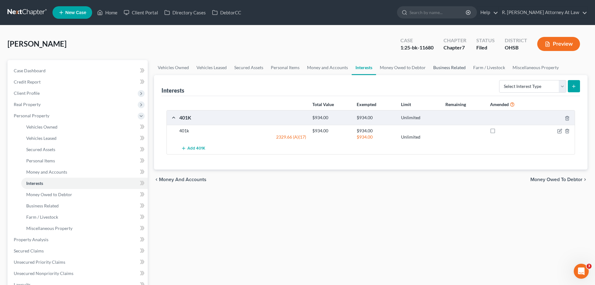
click at [457, 68] on link "Business Related" at bounding box center [450, 67] width 40 height 15
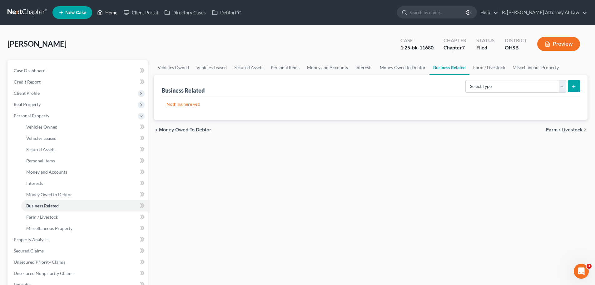
click at [104, 12] on link "Home" at bounding box center [107, 12] width 27 height 11
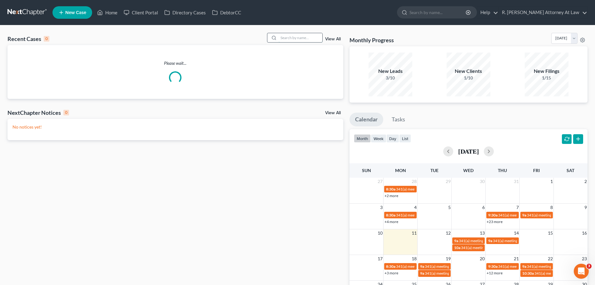
drag, startPoint x: 307, startPoint y: 33, endPoint x: 301, endPoint y: 43, distance: 11.5
click at [306, 35] on input "search" at bounding box center [301, 37] width 44 height 9
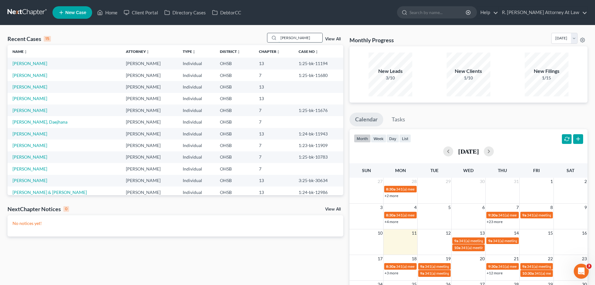
type input "[PERSON_NAME]"
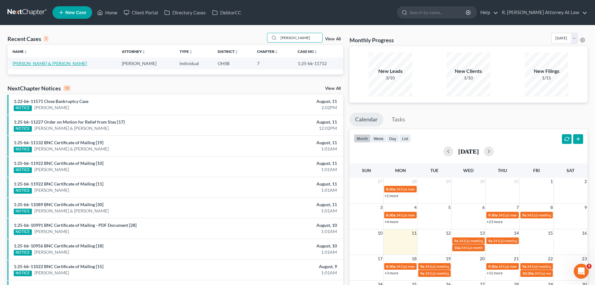
click at [52, 61] on link "[PERSON_NAME] & [PERSON_NAME]" at bounding box center [50, 63] width 74 height 5
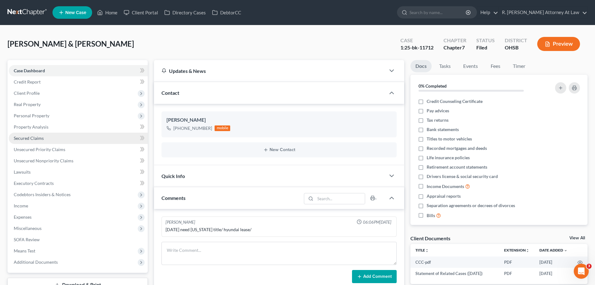
click at [31, 138] on span "Secured Claims" at bounding box center [29, 137] width 30 height 5
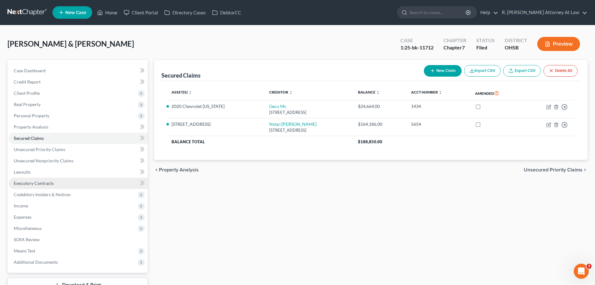
click at [30, 184] on span "Executory Contracts" at bounding box center [34, 182] width 40 height 5
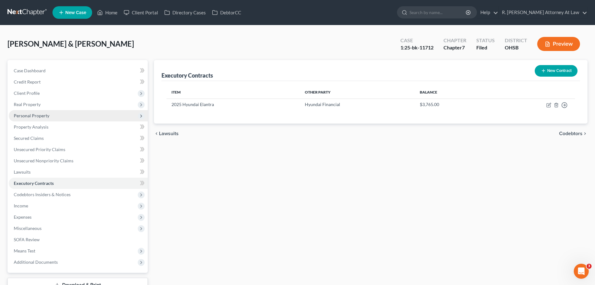
click at [28, 119] on span "Personal Property" at bounding box center [78, 115] width 139 height 11
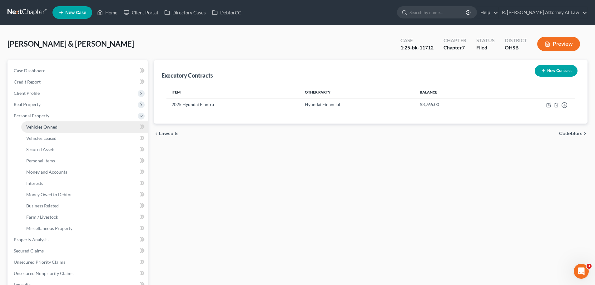
click at [44, 128] on span "Vehicles Owned" at bounding box center [41, 126] width 31 height 5
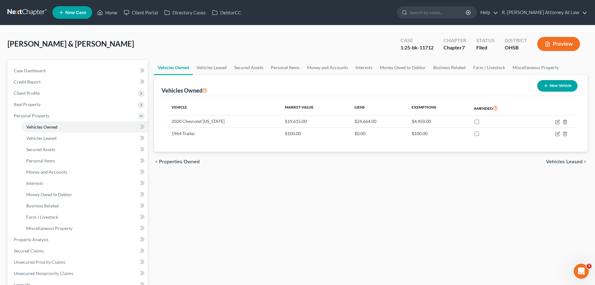
drag, startPoint x: 194, startPoint y: 171, endPoint x: 339, endPoint y: 152, distance: 146.8
click at [193, 170] on div "chevron_left Properties Owned Vehicles Leased chevron_right" at bounding box center [371, 162] width 434 height 20
click at [556, 134] on icon "button" at bounding box center [558, 134] width 4 height 4
select select "2"
select select "62"
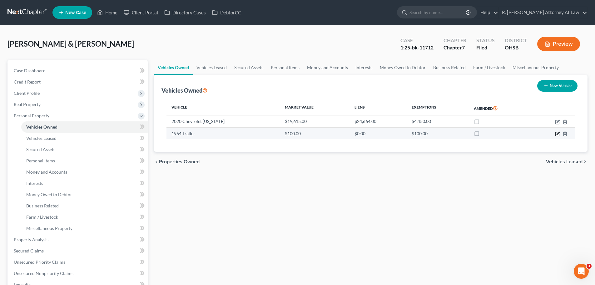
select select "0"
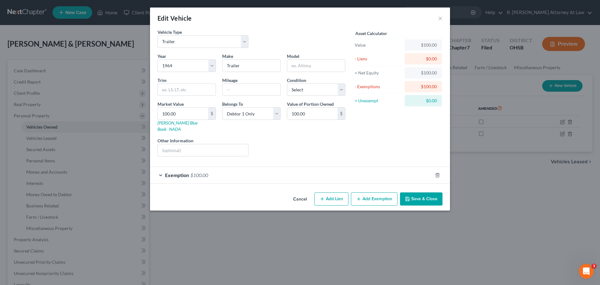
click at [438, 21] on div "Edit Vehicle ×" at bounding box center [300, 18] width 300 height 21
click at [440, 18] on button "×" at bounding box center [440, 18] width 4 height 8
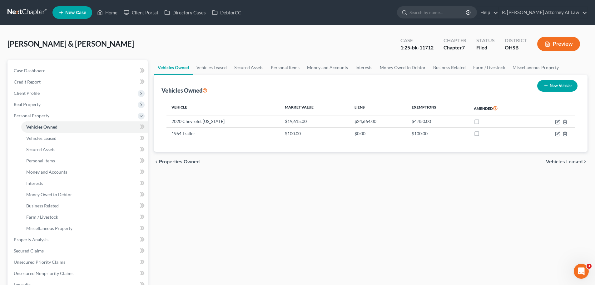
drag, startPoint x: 197, startPoint y: 208, endPoint x: 200, endPoint y: 204, distance: 4.6
click at [197, 208] on div "Vehicles Owned Vehicles Leased Secured Assets Personal Items Money and Accounts…" at bounding box center [371, 240] width 440 height 361
click at [384, 70] on link "Money Owed to Debtor" at bounding box center [402, 67] width 53 height 15
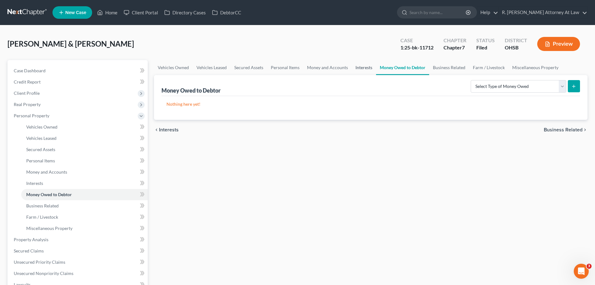
click at [362, 68] on link "Interests" at bounding box center [364, 67] width 24 height 15
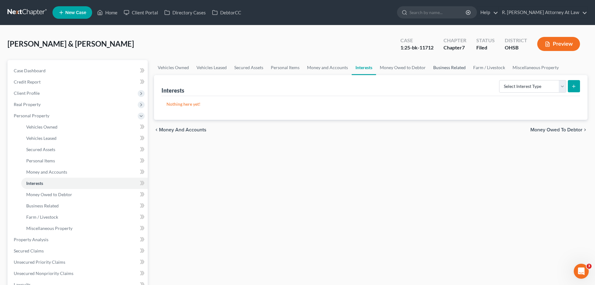
click at [437, 65] on link "Business Related" at bounding box center [450, 67] width 40 height 15
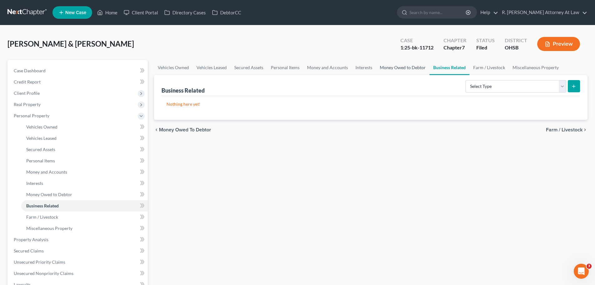
click at [393, 68] on link "Money Owed to Debtor" at bounding box center [402, 67] width 53 height 15
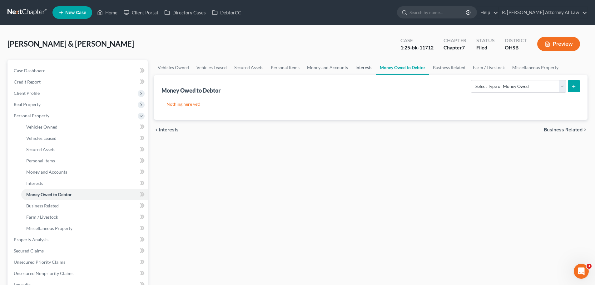
click at [363, 68] on link "Interests" at bounding box center [364, 67] width 24 height 15
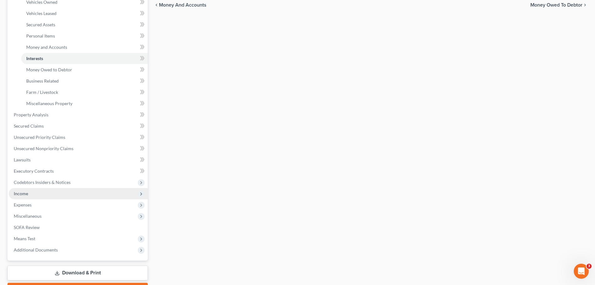
scroll to position [125, 0]
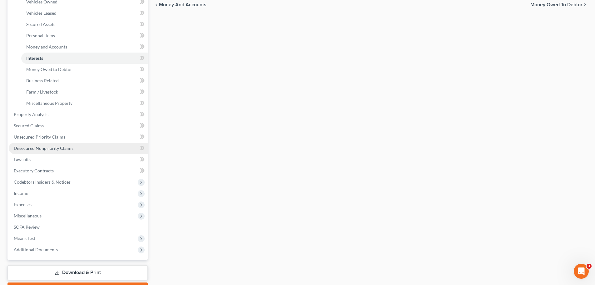
click at [47, 147] on span "Unsecured Nonpriority Claims" at bounding box center [44, 147] width 60 height 5
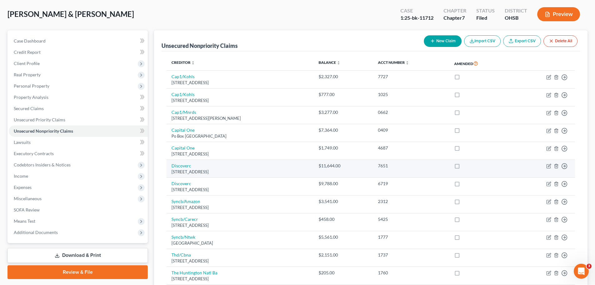
scroll to position [21, 0]
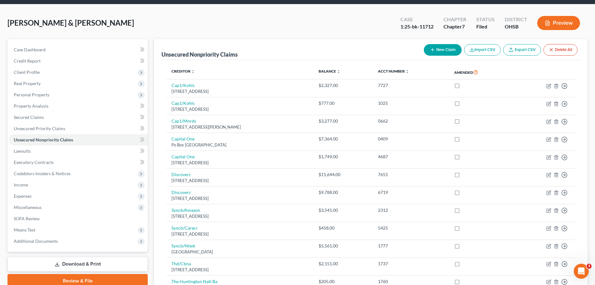
click at [448, 49] on button "New Claim" at bounding box center [443, 50] width 38 height 12
select select "2"
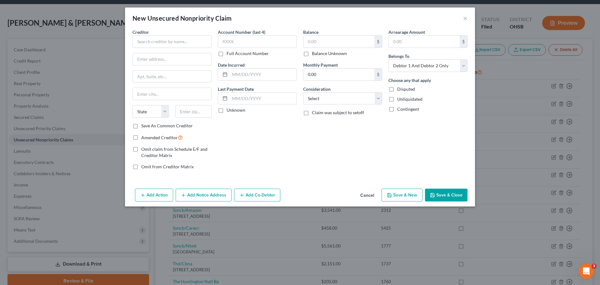
click at [141, 137] on label "Amended Creditor" at bounding box center [162, 137] width 42 height 7
click at [144, 137] on input "Amended Creditor" at bounding box center [146, 136] width 4 height 4
checkbox input "true"
drag, startPoint x: 423, startPoint y: 68, endPoint x: 420, endPoint y: 72, distance: 4.9
click at [423, 68] on select "Select Debtor 1 Only Debtor 2 Only Debtor 1 And Debtor 2 Only At Least One Of T…" at bounding box center [428, 65] width 79 height 13
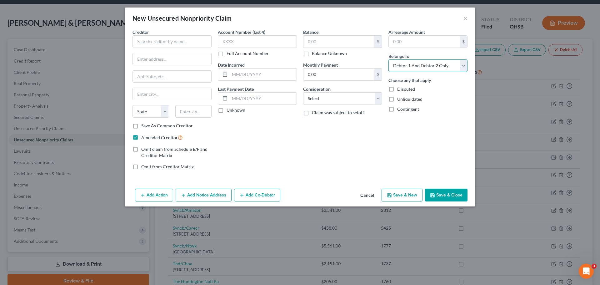
select select "0"
click at [389, 59] on select "Select Debtor 1 Only Debtor 2 Only Debtor 1 And Debtor 2 Only At Least One Of T…" at bounding box center [428, 65] width 79 height 13
click at [314, 40] on input "text" at bounding box center [339, 42] width 71 height 12
type input "50.00"
click at [339, 101] on select "Select Cable / Satellite Services Collection Agency Credit Card Debt Debt Couns…" at bounding box center [342, 98] width 79 height 13
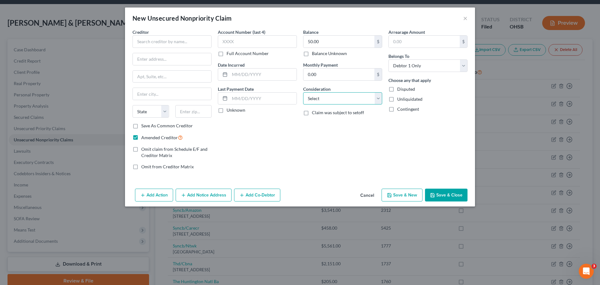
select select "9"
click at [303, 92] on select "Select Cable / Satellite Services Collection Agency Credit Card Debt Debt Couns…" at bounding box center [342, 98] width 79 height 13
click at [155, 42] on input "text" at bounding box center [172, 41] width 79 height 13
type input "T"
type input "The Urology Group"
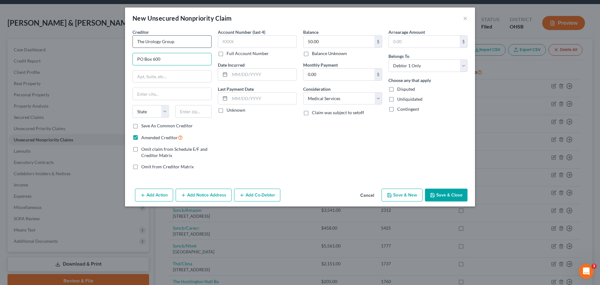
type input "PO Box 600"
type input "19546"
type input "Cumru"
select select "39"
click at [445, 195] on button "Save & Close" at bounding box center [446, 194] width 43 height 13
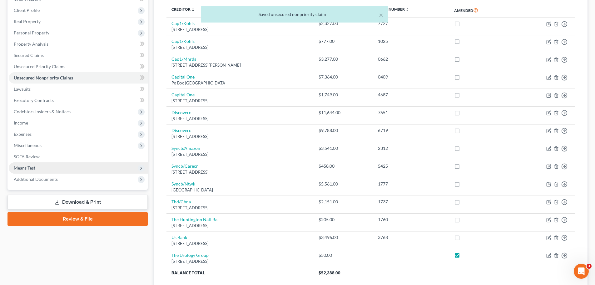
scroll to position [83, 0]
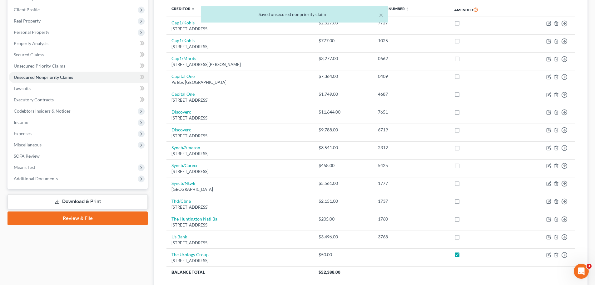
click at [87, 199] on link "Download & Print" at bounding box center [78, 201] width 140 height 15
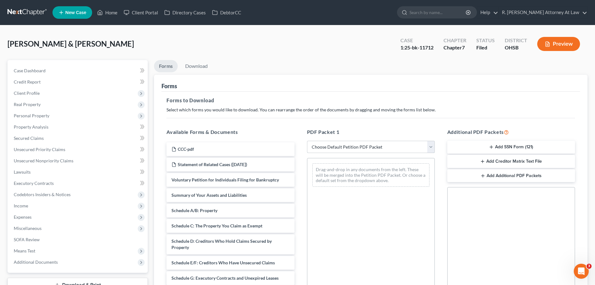
drag, startPoint x: 344, startPoint y: 152, endPoint x: 345, endPoint y: 155, distance: 3.4
click at [343, 152] on select "Choose Default Petition PDF Packet Complete Bankruptcy Petition (all forms and …" at bounding box center [371, 147] width 128 height 13
select select "2"
click at [307, 141] on select "Choose Default Petition PDF Packet Complete Bankruptcy Petition (all forms and …" at bounding box center [371, 147] width 128 height 13
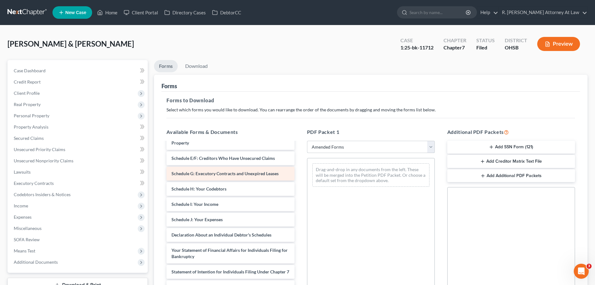
scroll to position [63, 0]
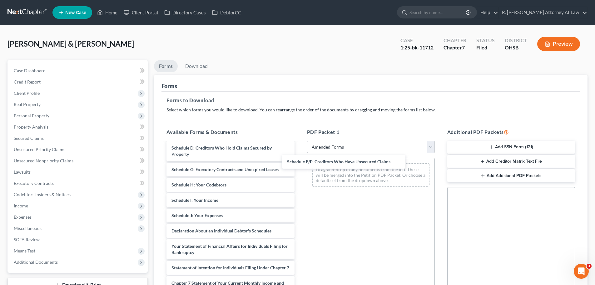
drag, startPoint x: 215, startPoint y: 172, endPoint x: 324, endPoint y: 181, distance: 109.1
click at [299, 165] on div "Schedule E/F: Creditors Who Have Unsecured Claims Voluntary Petition for Indivi…" at bounding box center [231, 222] width 138 height 284
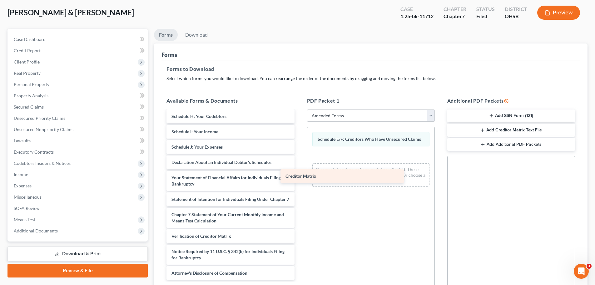
scroll to position [106, 0]
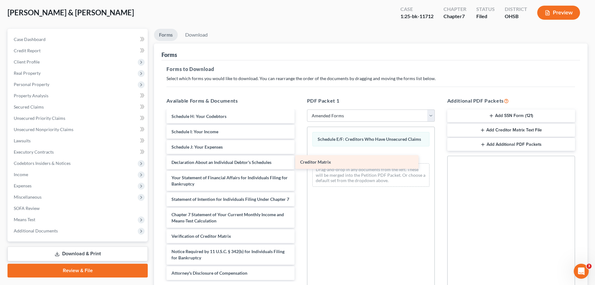
drag, startPoint x: 198, startPoint y: 221, endPoint x: 326, endPoint y: 162, distance: 141.6
click at [299, 162] on div "Creditor Matrix Voluntary Petition for Individuals Filing for Bankruptcy Summar…" at bounding box center [231, 145] width 138 height 268
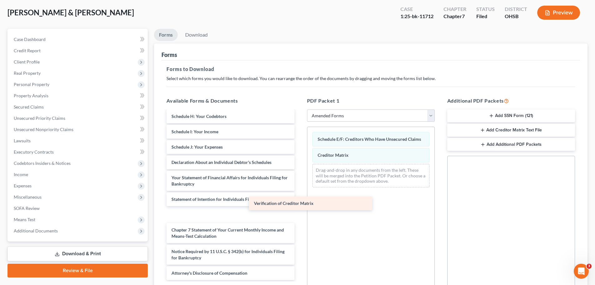
scroll to position [91, 0]
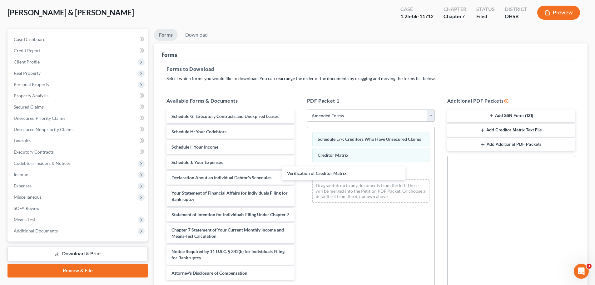
drag, startPoint x: 224, startPoint y: 235, endPoint x: 342, endPoint y: 175, distance: 131.8
click at [299, 170] on div "Verification of Creditor Matrix Voluntary Petition for Individuals Filing for B…" at bounding box center [231, 153] width 138 height 253
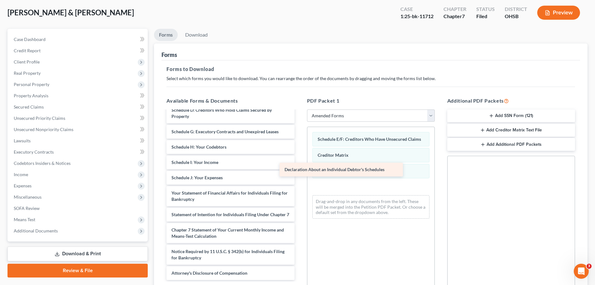
scroll to position [75, 0]
drag, startPoint x: 202, startPoint y: 174, endPoint x: 344, endPoint y: 181, distance: 142.7
click at [299, 171] on div "Declaration About an Individual Debtor's Schedules Voluntary Petition for Indiv…" at bounding box center [231, 161] width 138 height 238
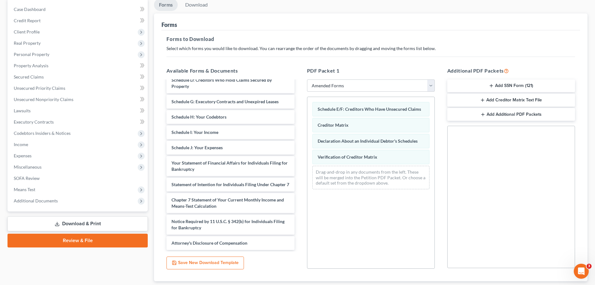
scroll to position [94, 0]
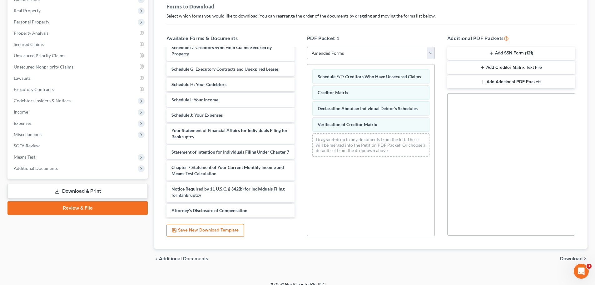
click at [563, 258] on span "Download" at bounding box center [571, 258] width 23 height 5
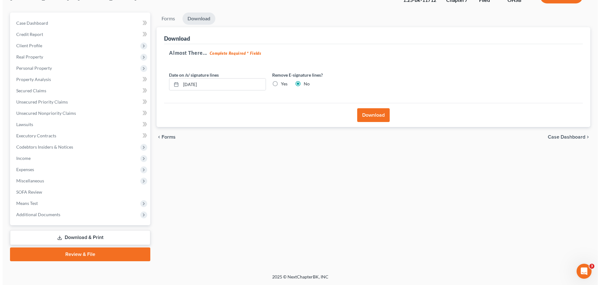
scroll to position [48, 0]
click at [368, 113] on button "Download" at bounding box center [371, 115] width 33 height 14
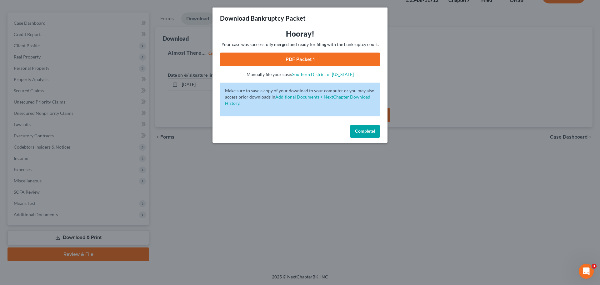
click at [313, 58] on link "PDF Packet 1" at bounding box center [300, 60] width 160 height 14
click at [363, 132] on span "Complete!" at bounding box center [365, 130] width 20 height 5
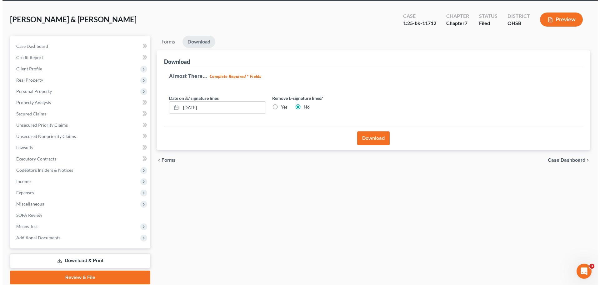
scroll to position [0, 0]
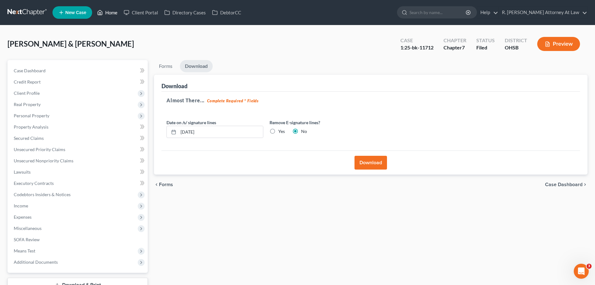
click at [109, 13] on link "Home" at bounding box center [107, 12] width 27 height 11
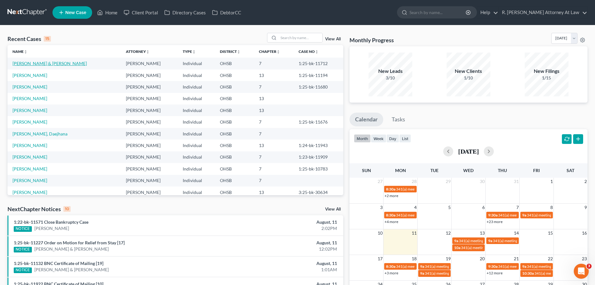
click at [54, 63] on link "[PERSON_NAME] & [PERSON_NAME]" at bounding box center [50, 63] width 74 height 5
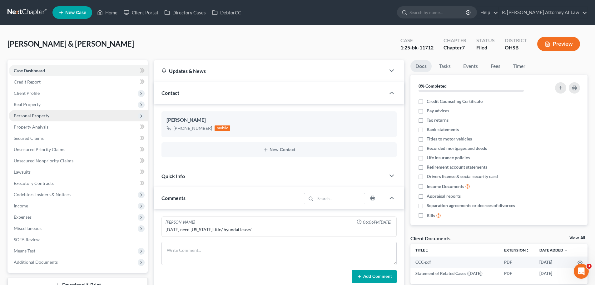
click at [35, 117] on span "Personal Property" at bounding box center [32, 115] width 36 height 5
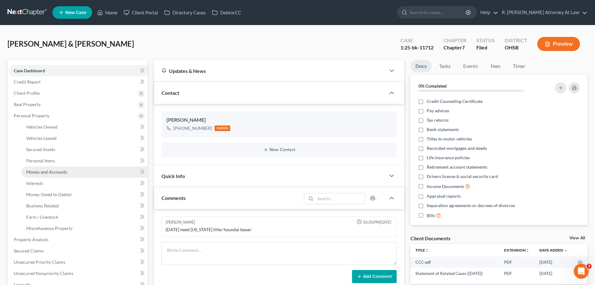
click at [54, 170] on span "Money and Accounts" at bounding box center [46, 171] width 41 height 5
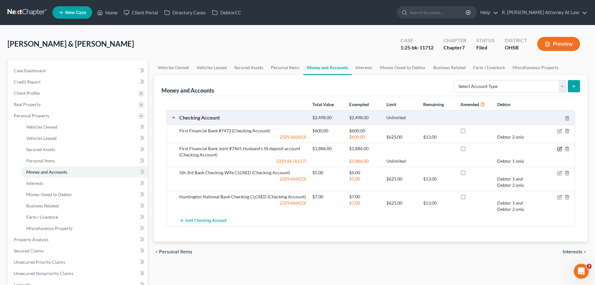
click at [560, 149] on icon "button" at bounding box center [560, 148] width 5 height 5
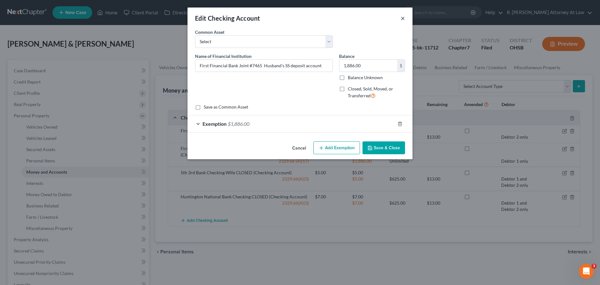
click at [402, 19] on button "×" at bounding box center [403, 18] width 4 height 8
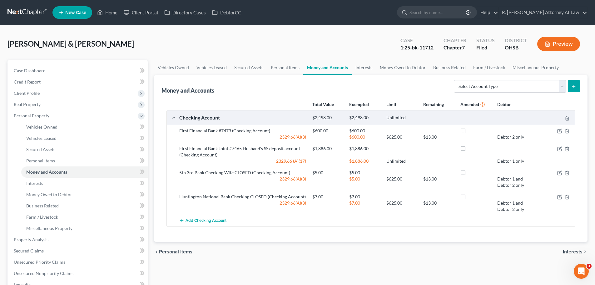
click at [557, 129] on div at bounding box center [553, 131] width 44 height 6
click at [559, 129] on icon "button" at bounding box center [560, 131] width 4 height 4
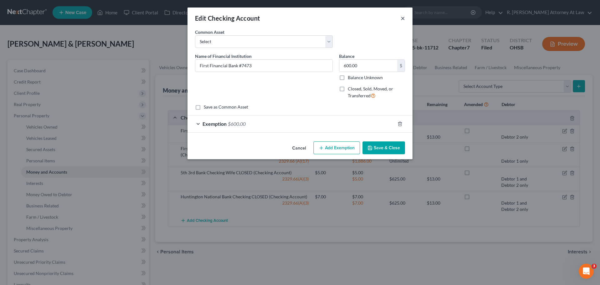
click at [401, 19] on button "×" at bounding box center [403, 18] width 4 height 8
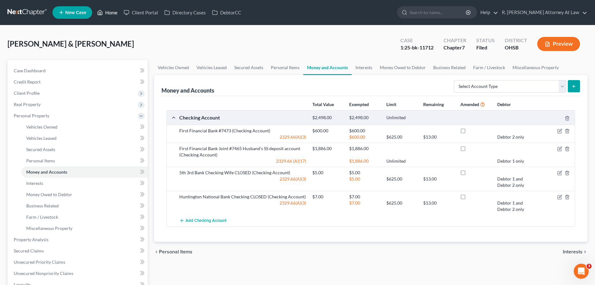
click at [116, 13] on link "Home" at bounding box center [107, 12] width 27 height 11
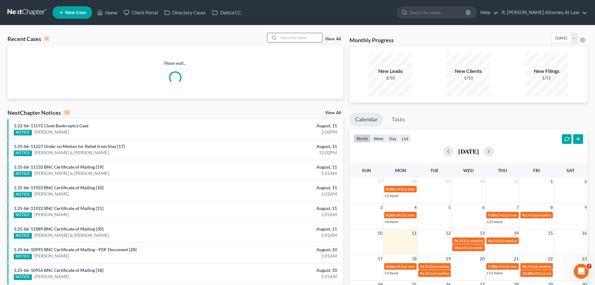
click at [296, 37] on input "search" at bounding box center [301, 37] width 44 height 9
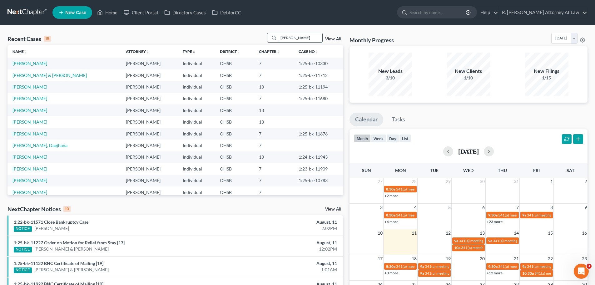
type input "[PERSON_NAME]"
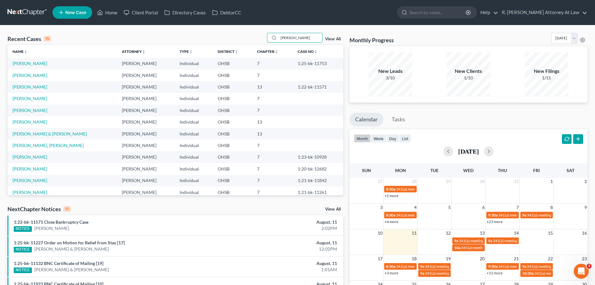
click at [37, 58] on td "[PERSON_NAME]" at bounding box center [62, 64] width 109 height 12
click at [36, 63] on link "[PERSON_NAME]" at bounding box center [30, 63] width 35 height 5
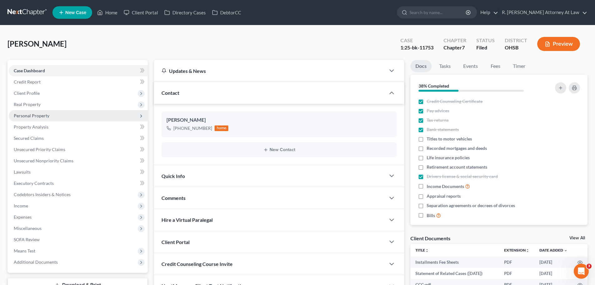
click at [21, 118] on span "Personal Property" at bounding box center [78, 115] width 139 height 11
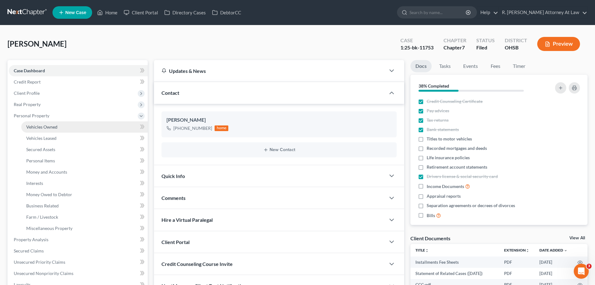
click at [38, 125] on span "Vehicles Owned" at bounding box center [41, 126] width 31 height 5
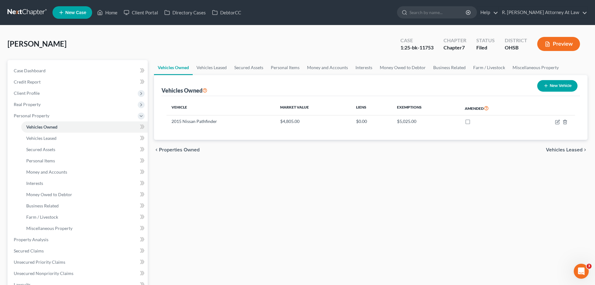
click at [163, 174] on div "Vehicles Owned Vehicles Leased Secured Assets Personal Items Money and Accounts…" at bounding box center [371, 240] width 440 height 361
click at [558, 122] on icon "button" at bounding box center [557, 121] width 5 height 5
select select "0"
select select "11"
select select "2"
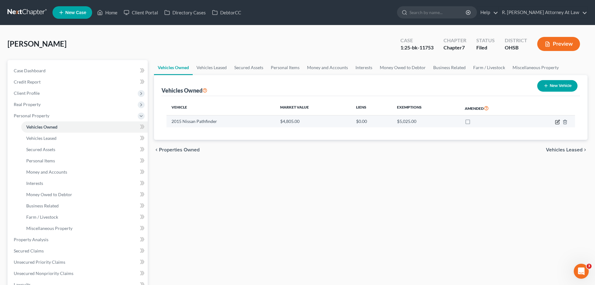
select select "0"
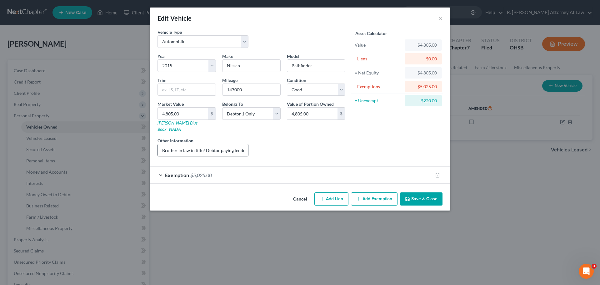
click at [233, 144] on input "Brother in law in title/ Debtor paying lender directly/ [PERSON_NAME] Auto Sale…" at bounding box center [203, 150] width 90 height 12
click at [440, 19] on button "×" at bounding box center [440, 18] width 4 height 8
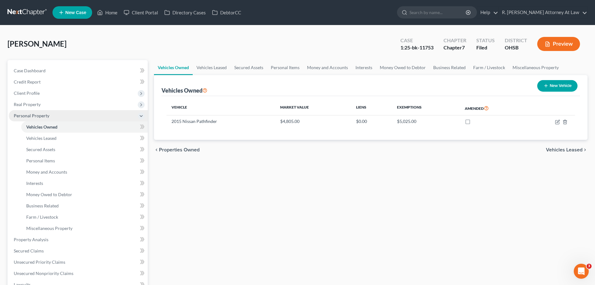
click at [23, 116] on span "Personal Property" at bounding box center [32, 115] width 36 height 5
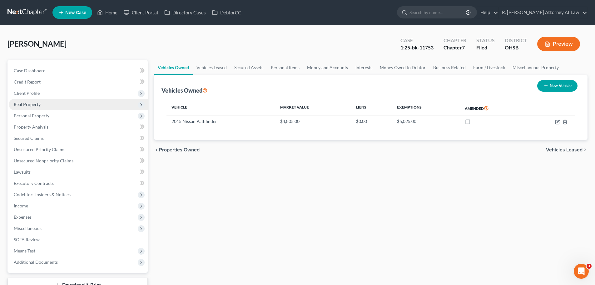
click at [32, 105] on span "Real Property" at bounding box center [27, 104] width 27 height 5
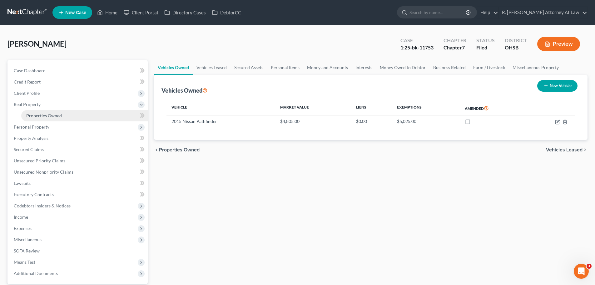
click at [40, 113] on link "Properties Owned" at bounding box center [84, 115] width 127 height 11
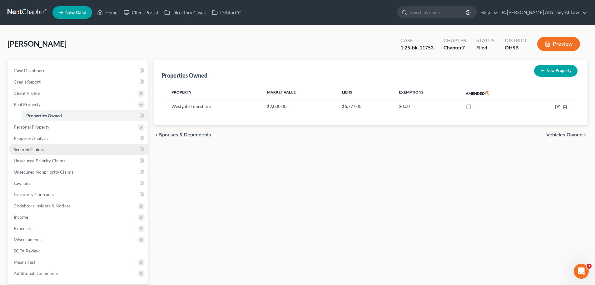
click at [25, 152] on link "Secured Claims" at bounding box center [78, 149] width 139 height 11
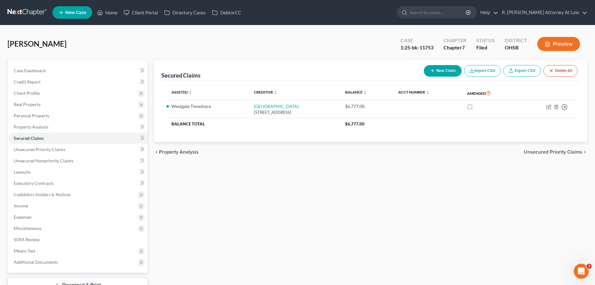
drag, startPoint x: 360, startPoint y: 29, endPoint x: 401, endPoint y: 1, distance: 49.9
click at [360, 29] on div "[PERSON_NAME] Upgraded Case 1:25-bk-11753 Chapter Chapter 7 Status Filed Distri…" at bounding box center [297, 173] width 595 height 296
click at [29, 116] on span "Personal Property" at bounding box center [32, 115] width 36 height 5
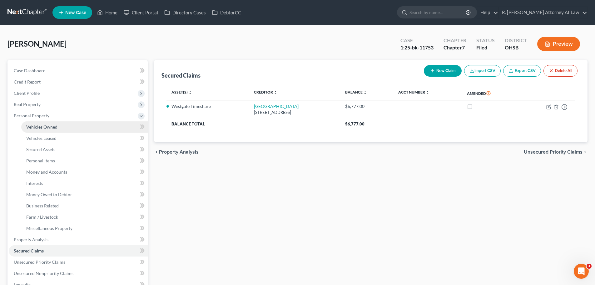
click at [43, 127] on span "Vehicles Owned" at bounding box center [41, 126] width 31 height 5
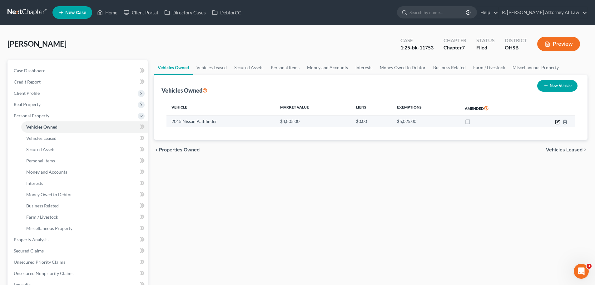
click at [556, 123] on icon "button" at bounding box center [558, 122] width 4 height 4
select select "0"
select select "11"
select select "2"
select select "0"
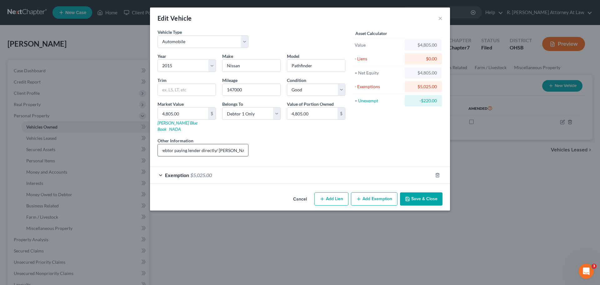
scroll to position [0, 90]
drag, startPoint x: 162, startPoint y: 145, endPoint x: 212, endPoint y: 148, distance: 50.1
click at [253, 145] on div "Year Select 2026 2025 2024 2023 2022 2021 2020 2019 2018 2017 2016 2015 2014 20…" at bounding box center [251, 107] width 194 height 108
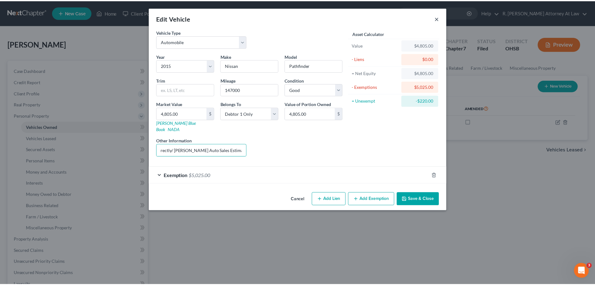
scroll to position [0, 0]
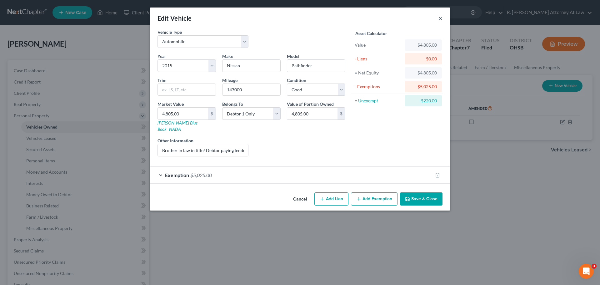
drag, startPoint x: 440, startPoint y: 17, endPoint x: 462, endPoint y: 0, distance: 27.4
click at [441, 17] on button "×" at bounding box center [440, 18] width 4 height 8
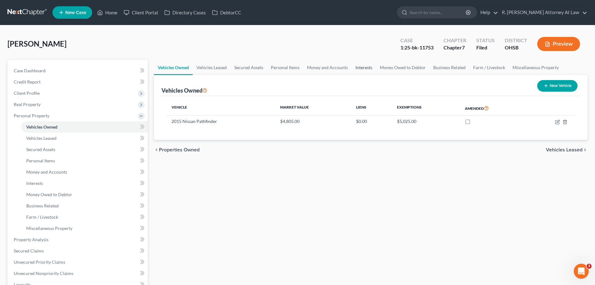
click at [368, 68] on link "Interests" at bounding box center [364, 67] width 24 height 15
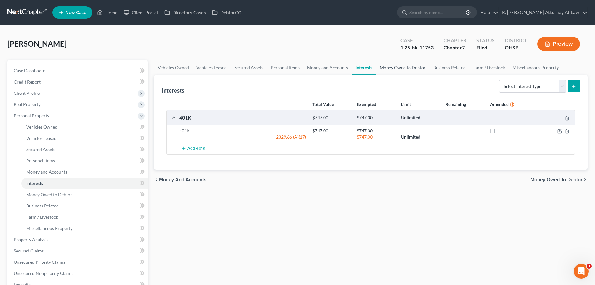
click at [392, 67] on link "Money Owed to Debtor" at bounding box center [402, 67] width 53 height 15
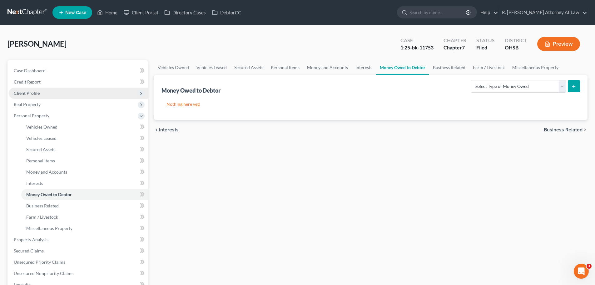
click at [32, 93] on span "Client Profile" at bounding box center [27, 92] width 26 height 5
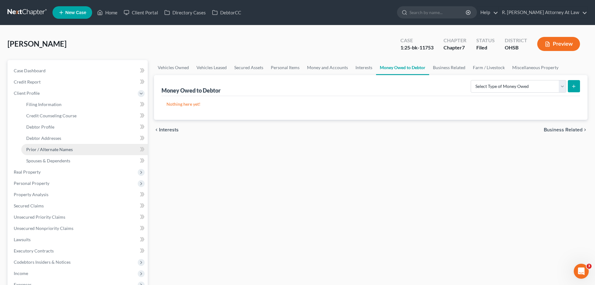
click at [53, 149] on span "Prior / Alternate Names" at bounding box center [49, 149] width 47 height 5
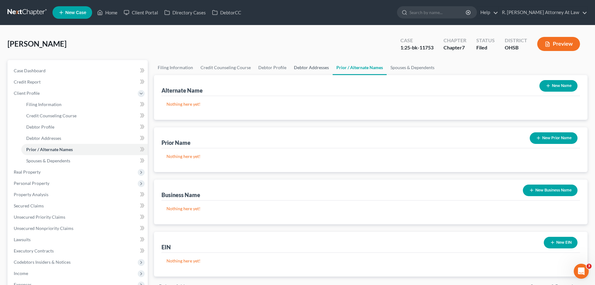
click at [313, 68] on link "Debtor Addresses" at bounding box center [311, 67] width 43 height 15
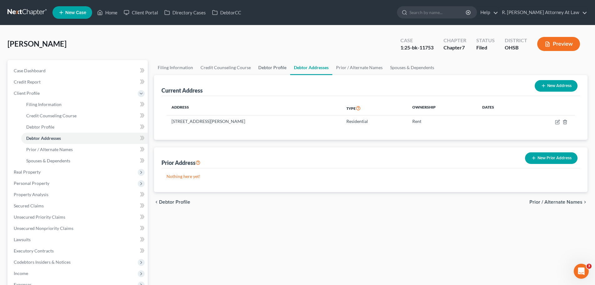
click at [268, 68] on link "Debtor Profile" at bounding box center [273, 67] width 36 height 15
select select "0"
select select "2"
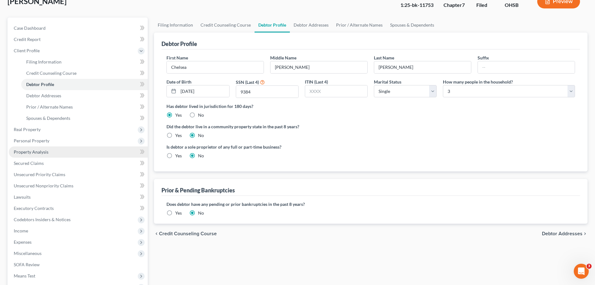
scroll to position [31, 0]
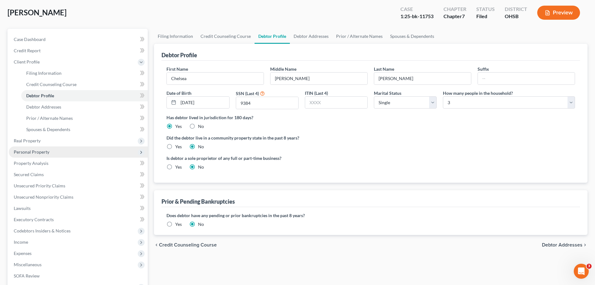
click at [32, 154] on span "Personal Property" at bounding box center [78, 151] width 139 height 11
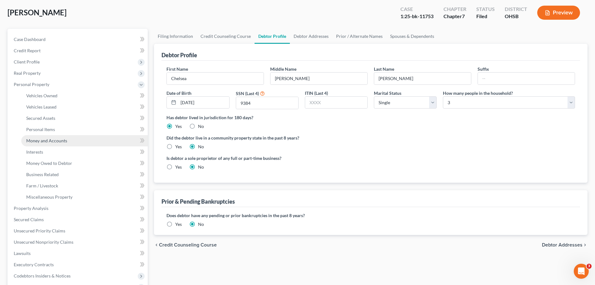
click at [46, 143] on span "Money and Accounts" at bounding box center [46, 140] width 41 height 5
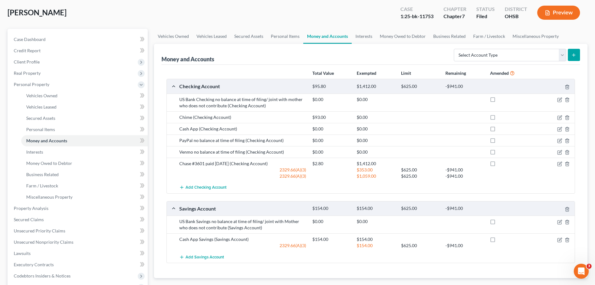
scroll to position [63, 0]
